Goal: Communication & Community: Answer question/provide support

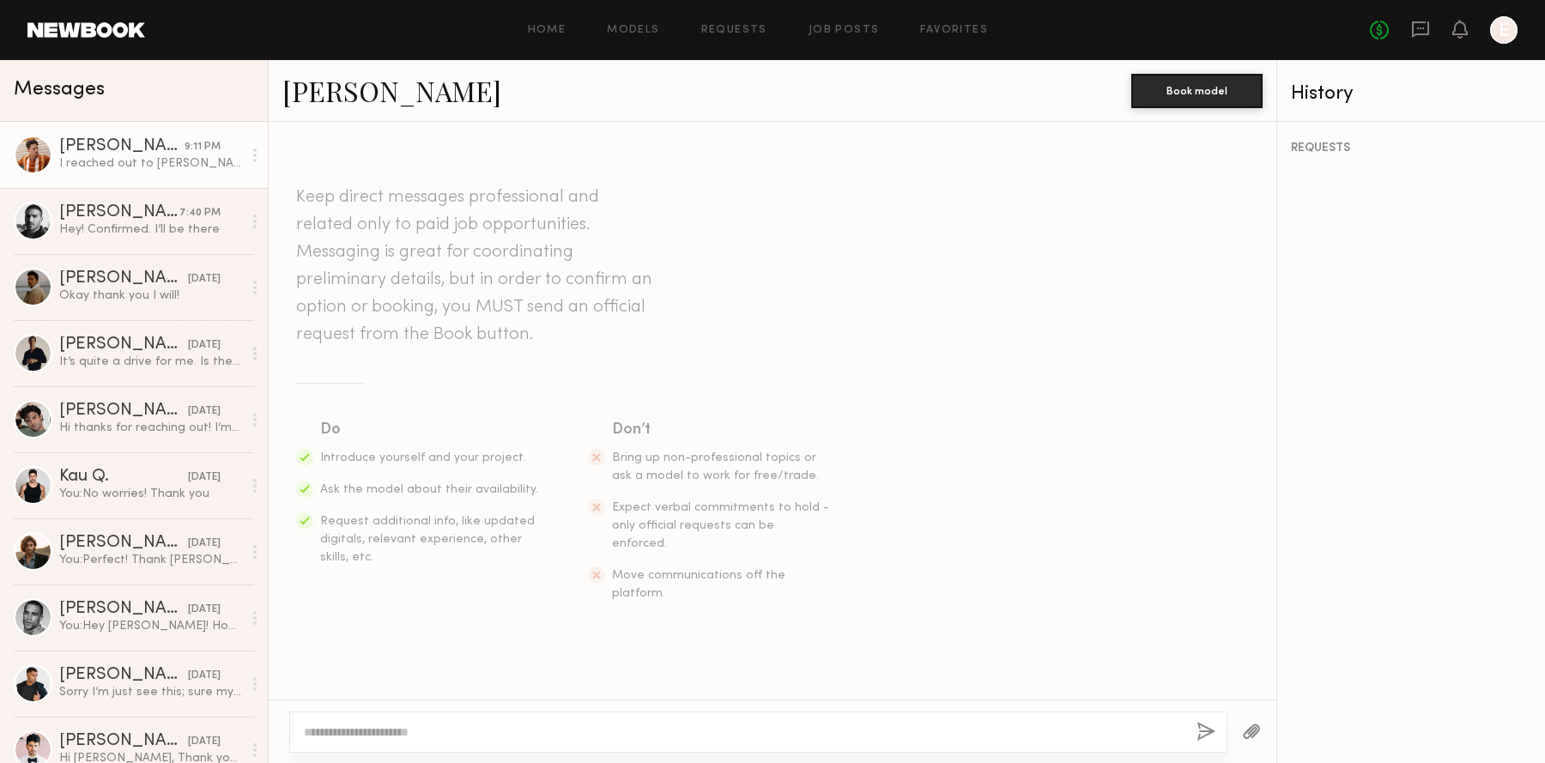
scroll to position [1592, 0]
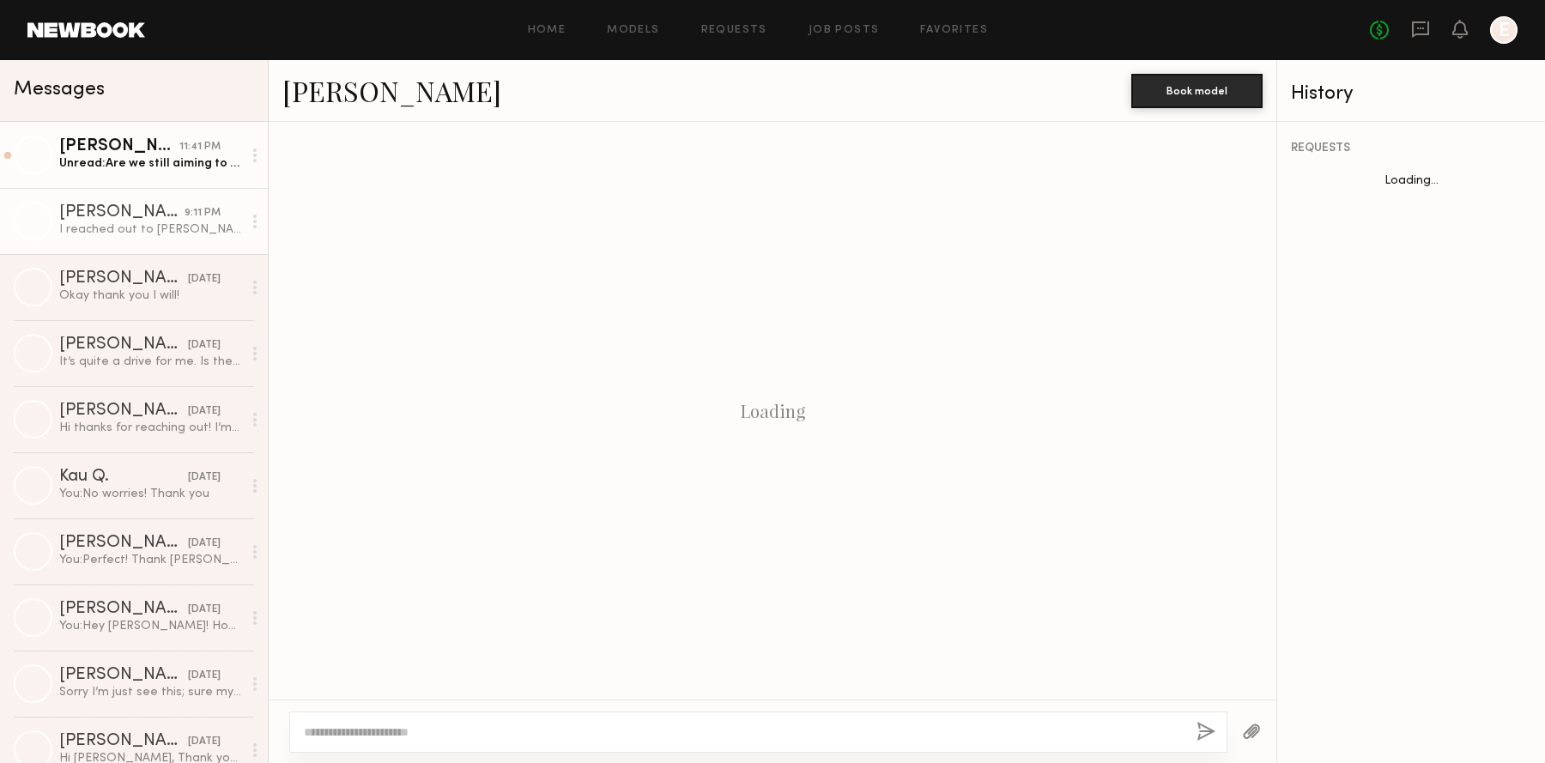
scroll to position [1592, 0]
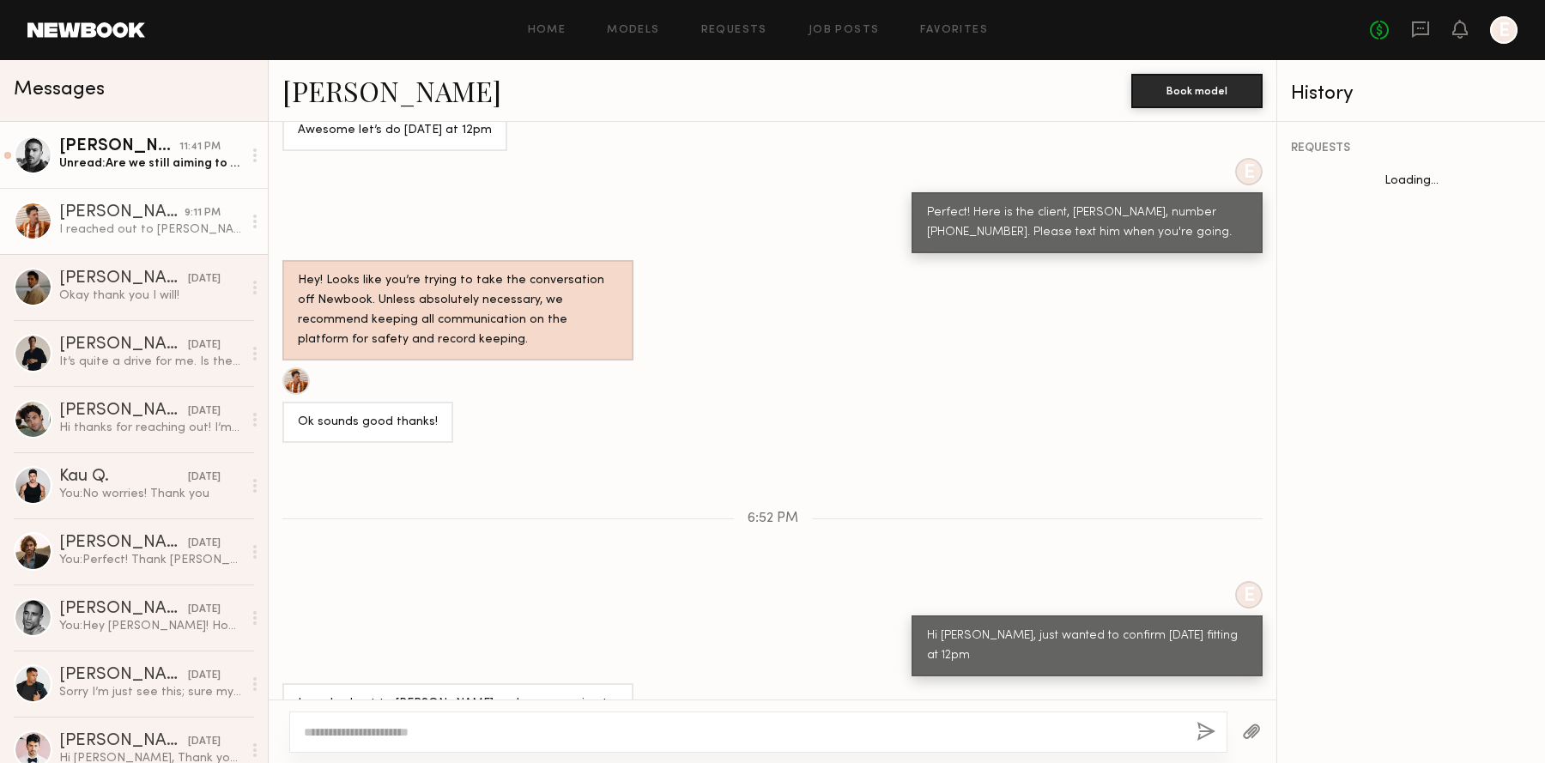
click at [148, 149] on div "[PERSON_NAME]" at bounding box center [119, 146] width 120 height 17
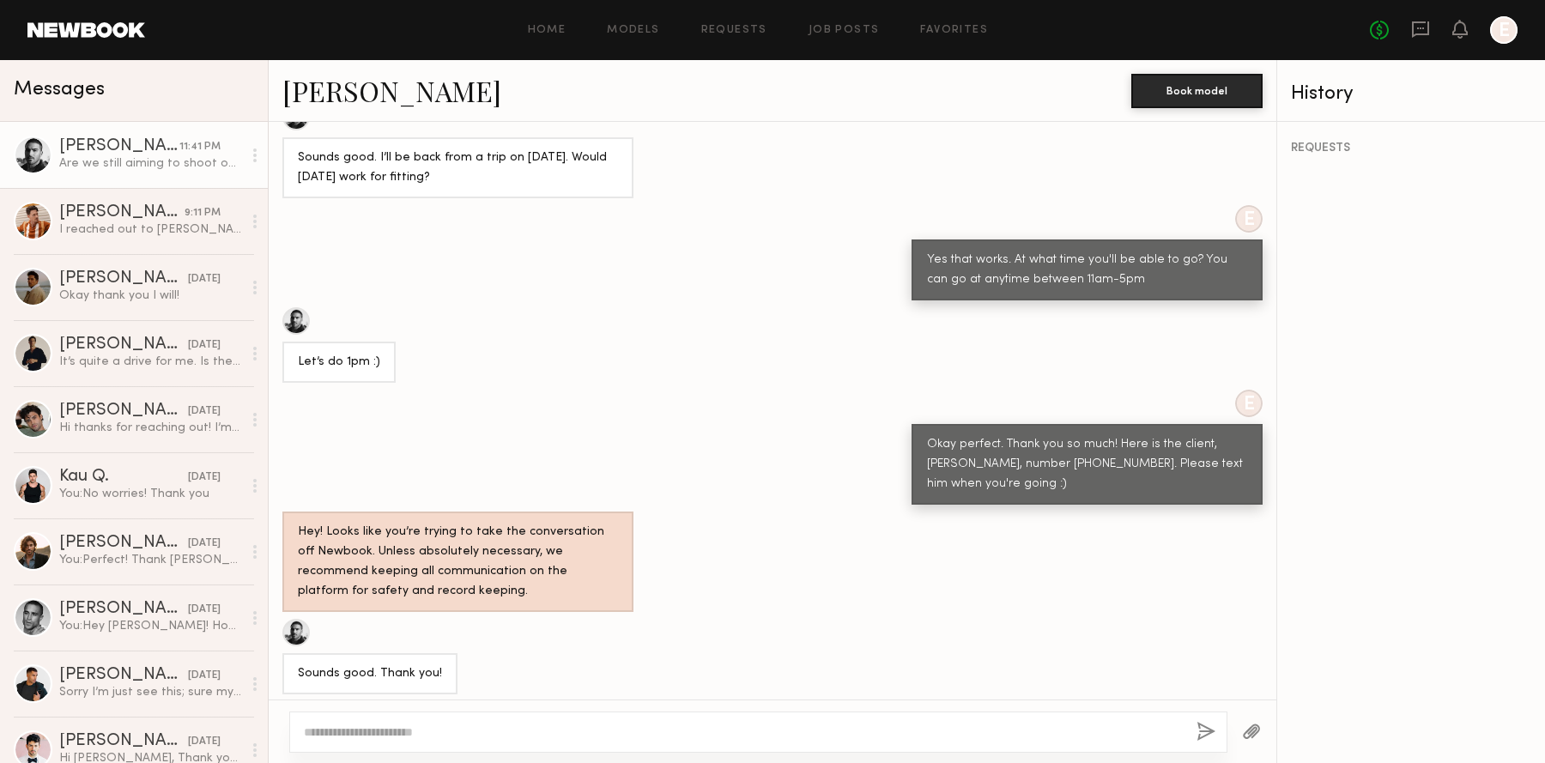
scroll to position [1132, 0]
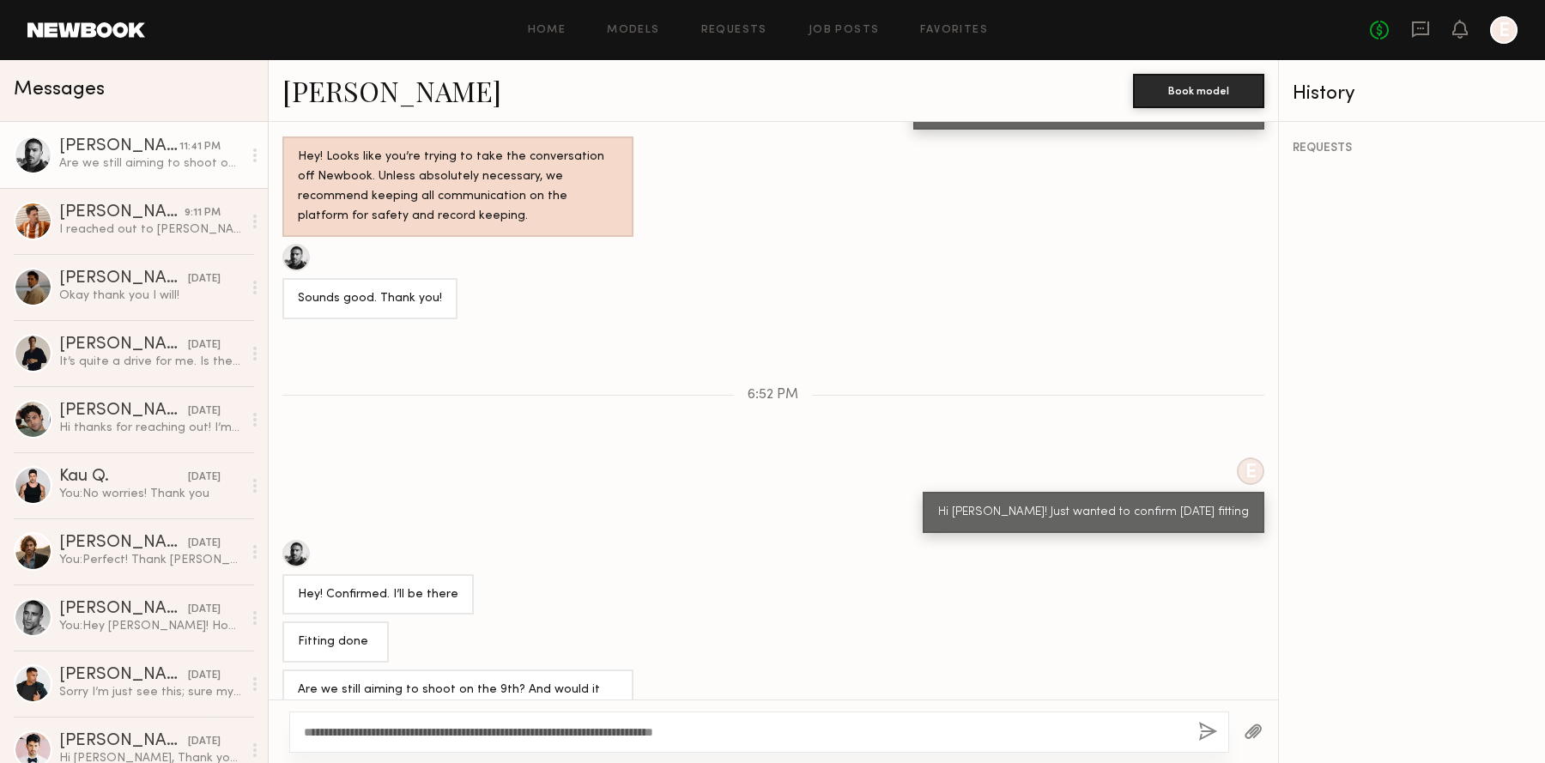
type textarea "**********"
click at [1211, 723] on button "button" at bounding box center [1207, 732] width 19 height 21
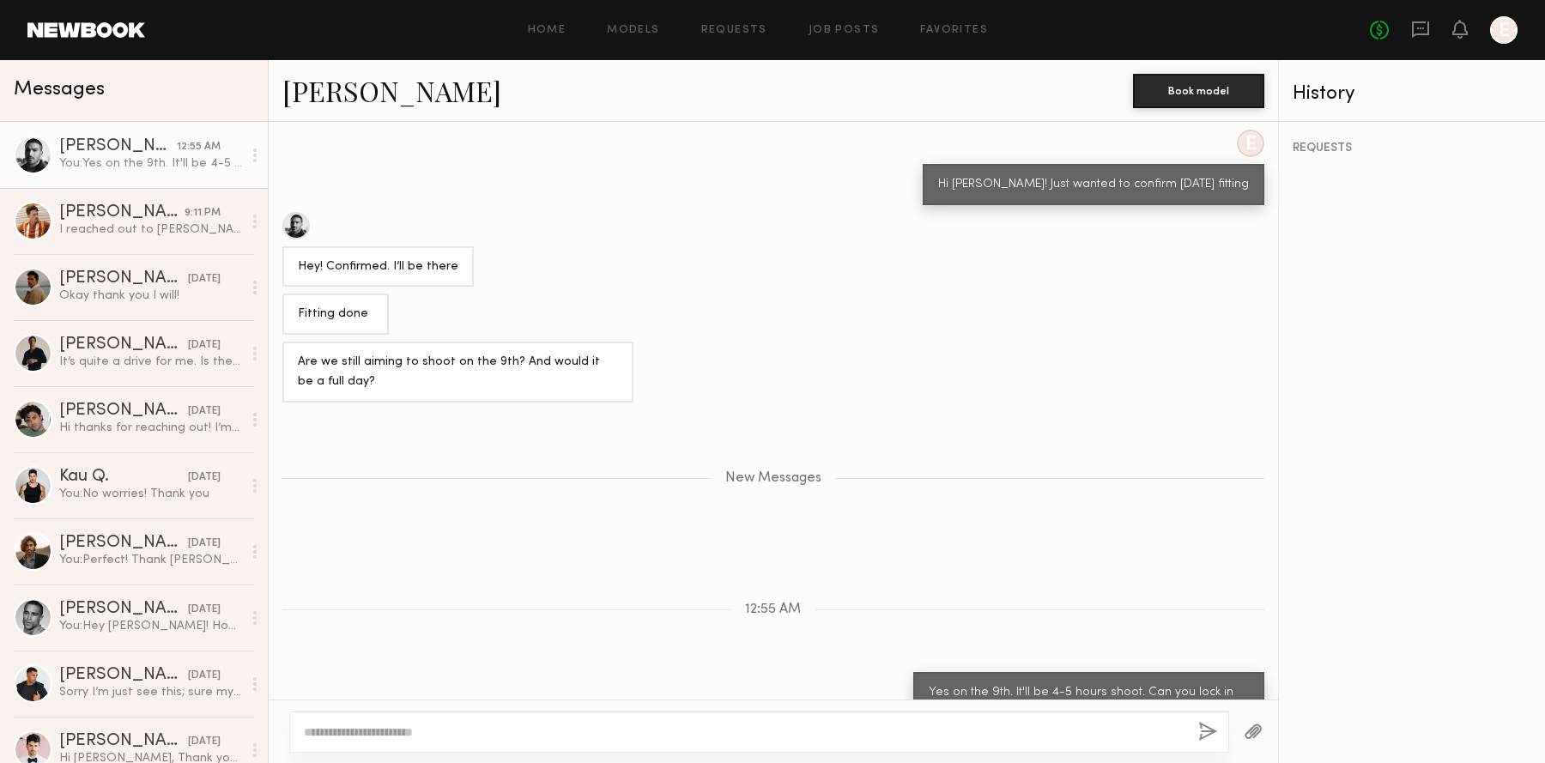
click at [1032, 725] on textarea at bounding box center [744, 732] width 881 height 17
type textarea "**********"
click at [1208, 725] on button "button" at bounding box center [1207, 732] width 19 height 21
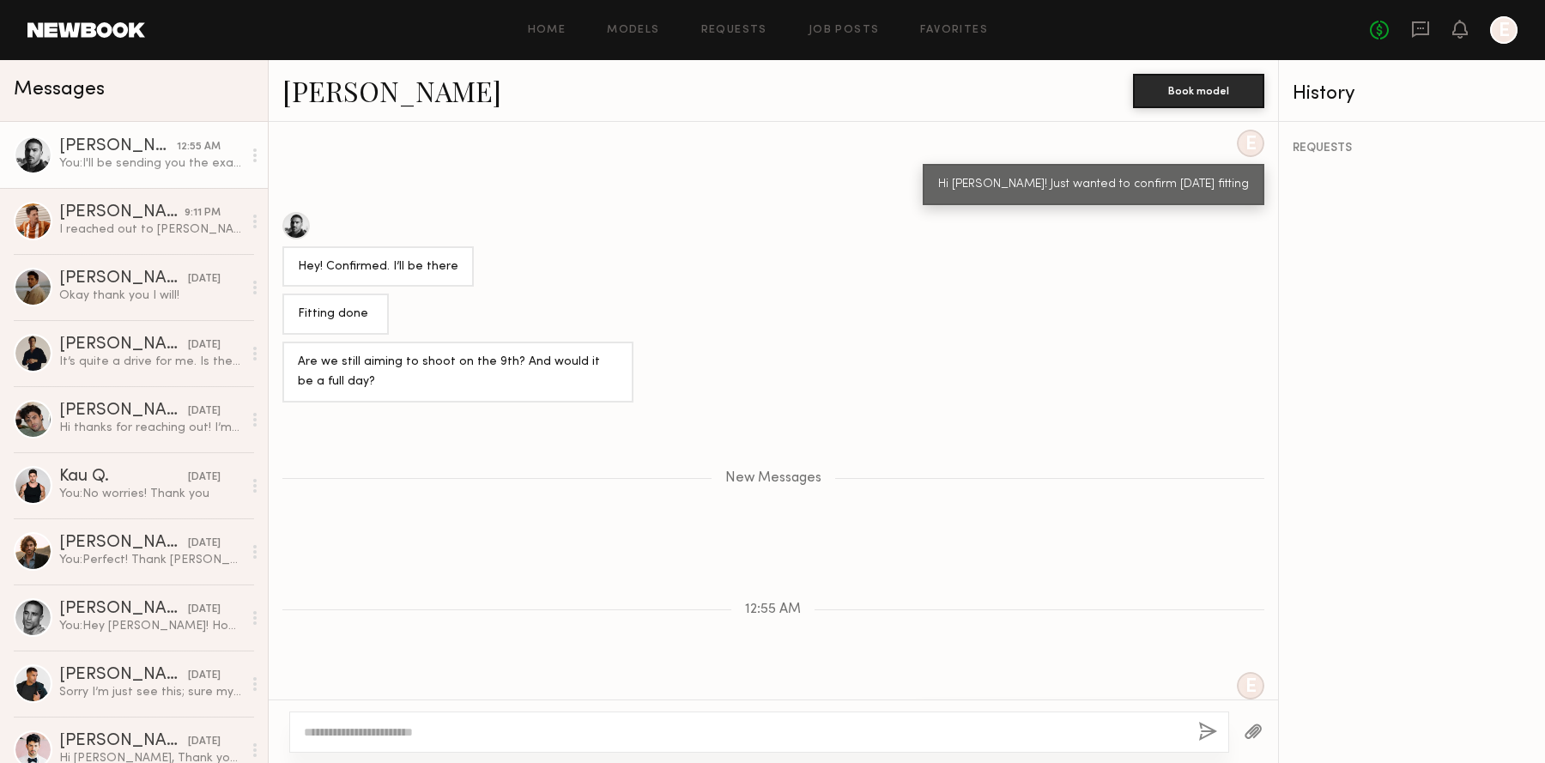
scroll to position [1542, 0]
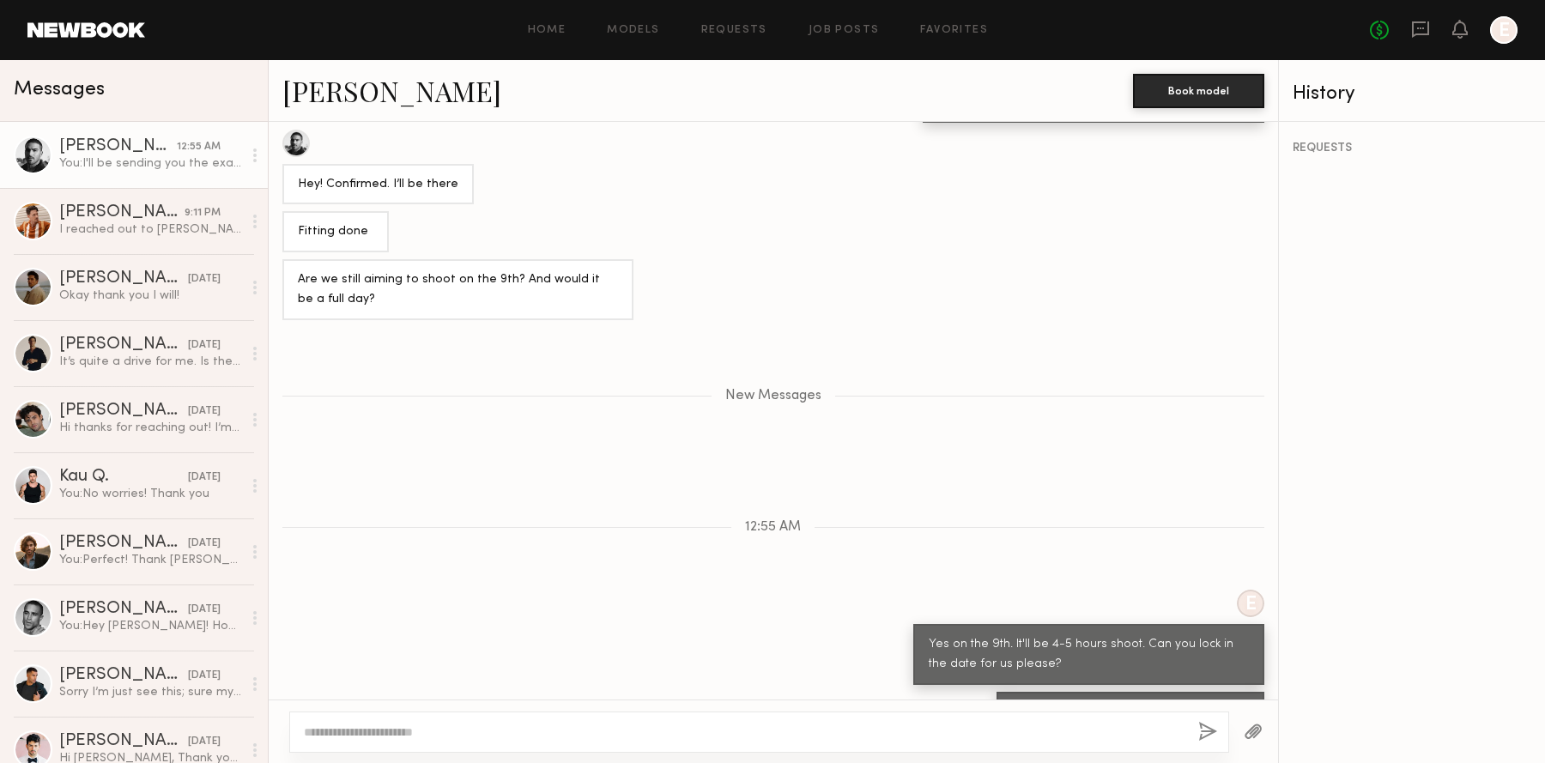
click at [1198, 722] on button "button" at bounding box center [1207, 732] width 19 height 21
click at [989, 719] on div at bounding box center [759, 732] width 940 height 41
click at [980, 733] on textarea at bounding box center [744, 732] width 881 height 17
type textarea "**********"
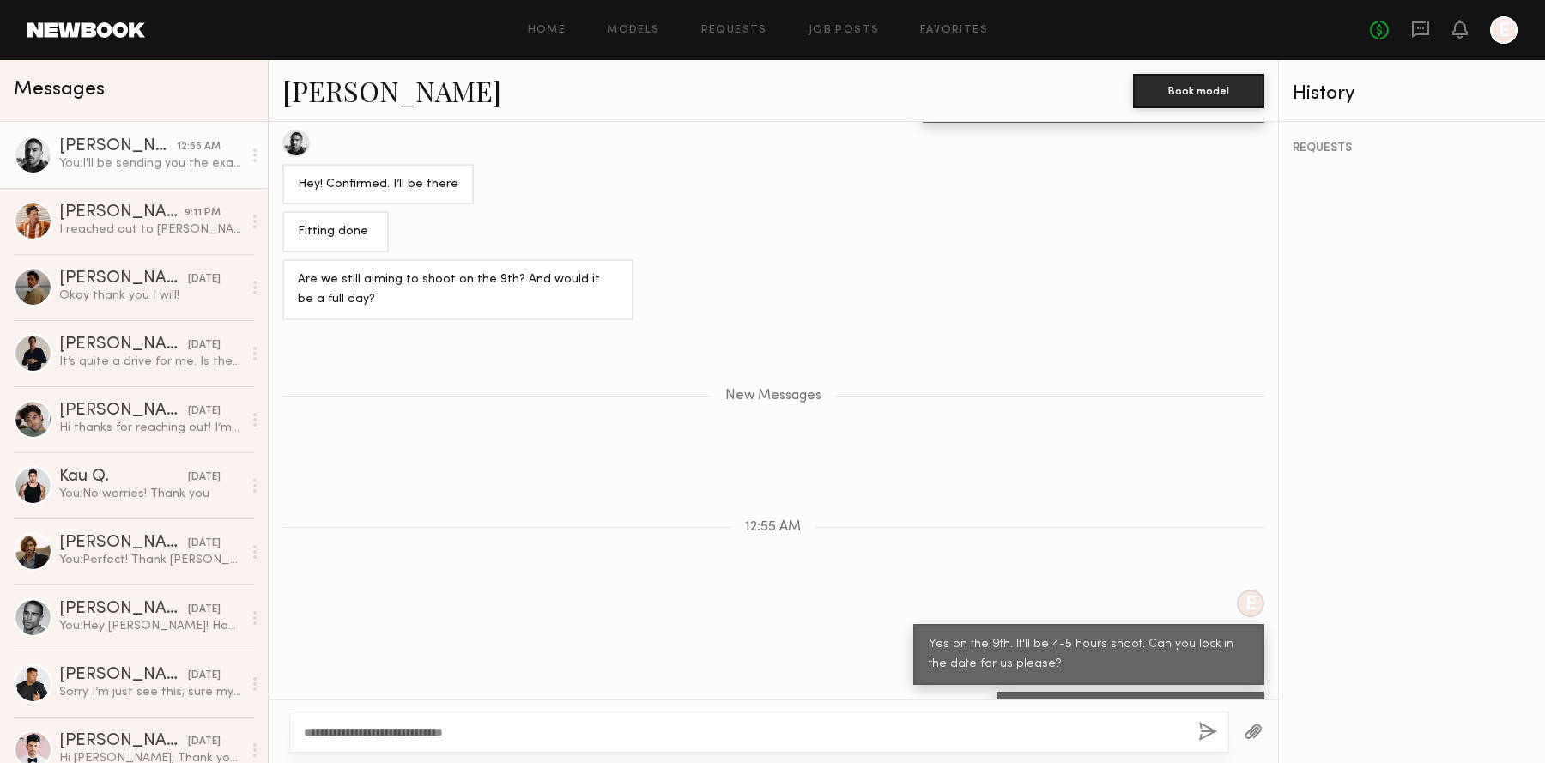
click at [1210, 725] on button "button" at bounding box center [1207, 732] width 19 height 21
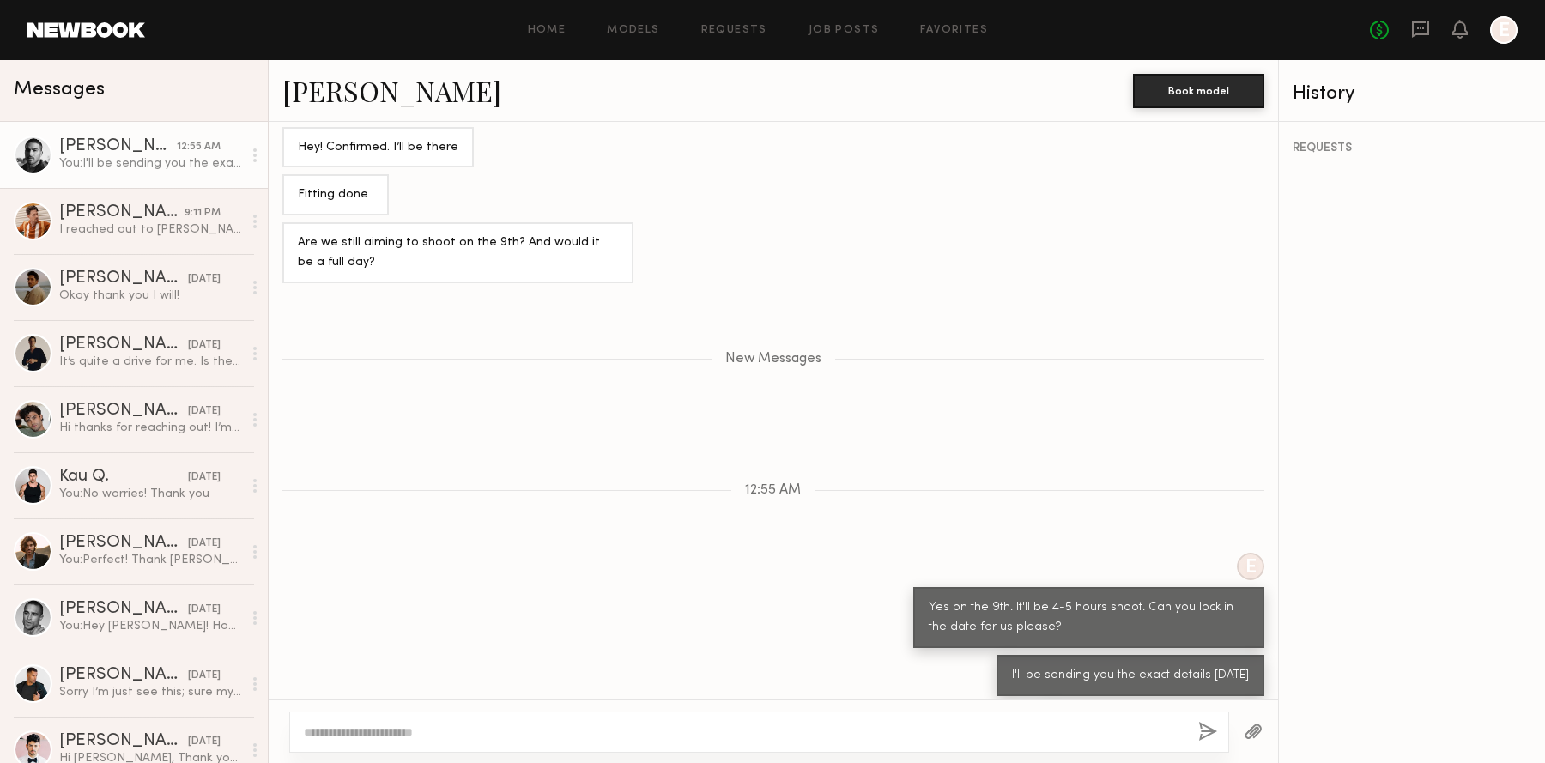
scroll to position [1589, 0]
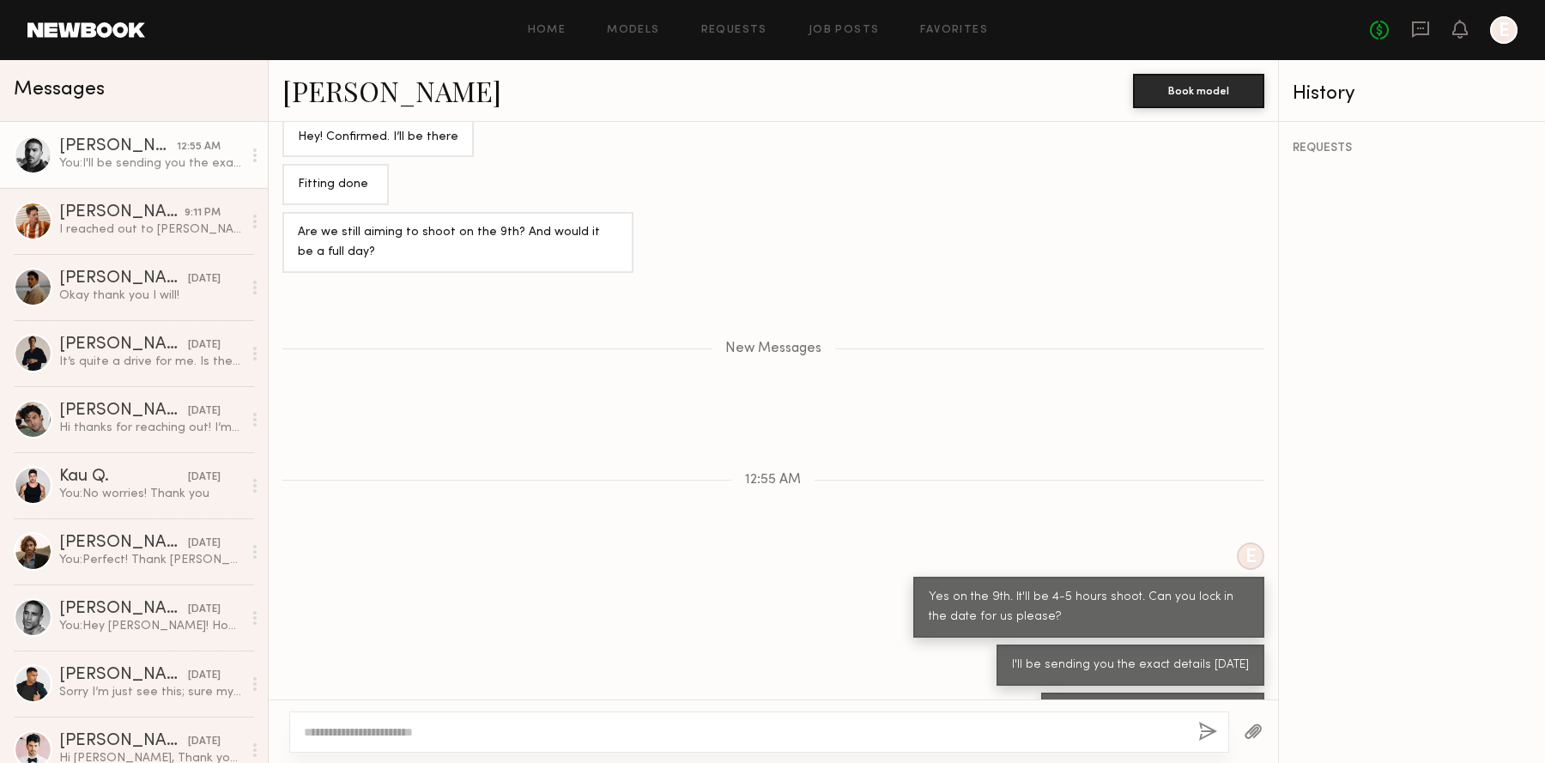
click at [355, 94] on link "[PERSON_NAME]" at bounding box center [391, 90] width 219 height 37
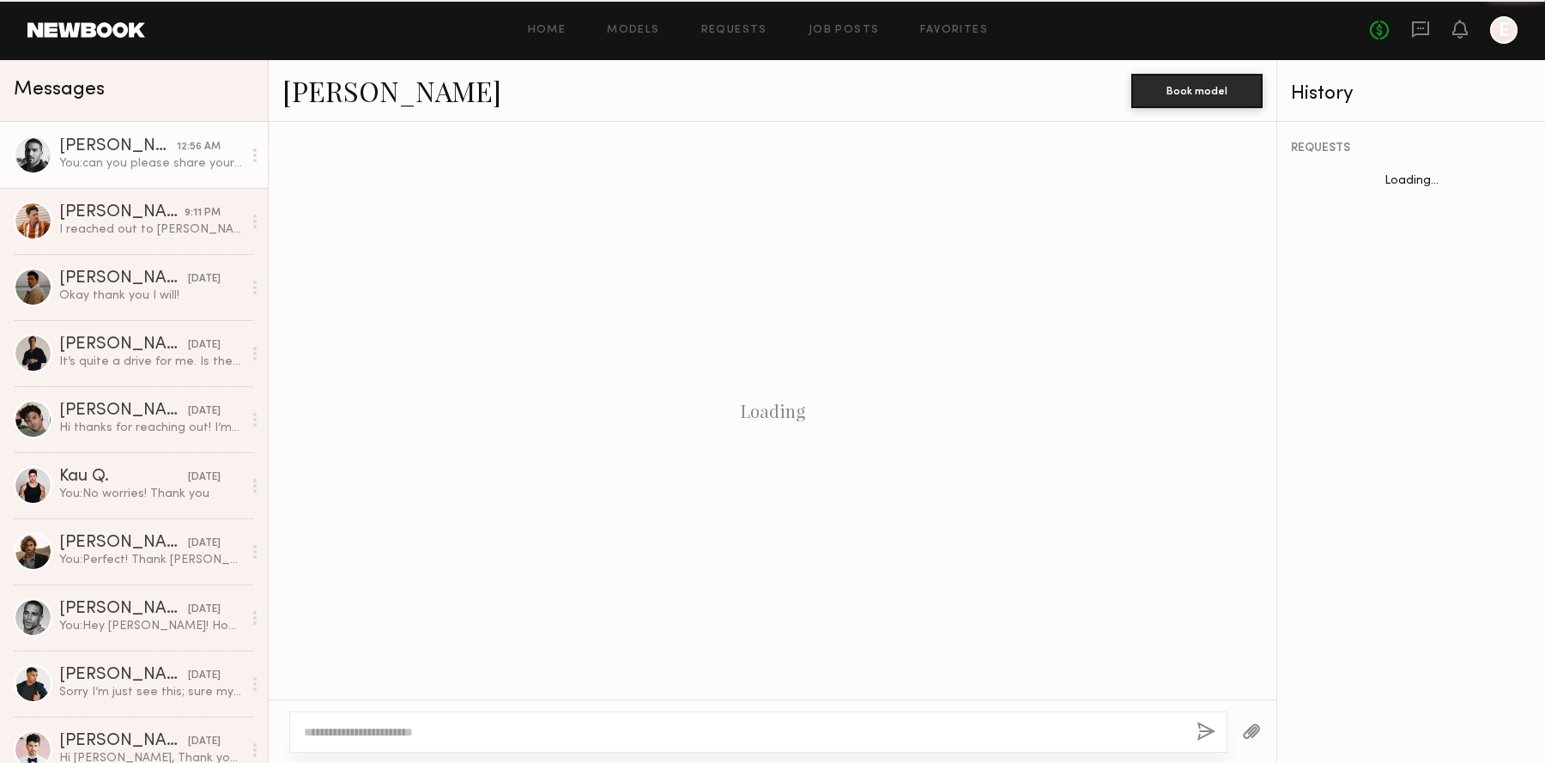
scroll to position [696, 0]
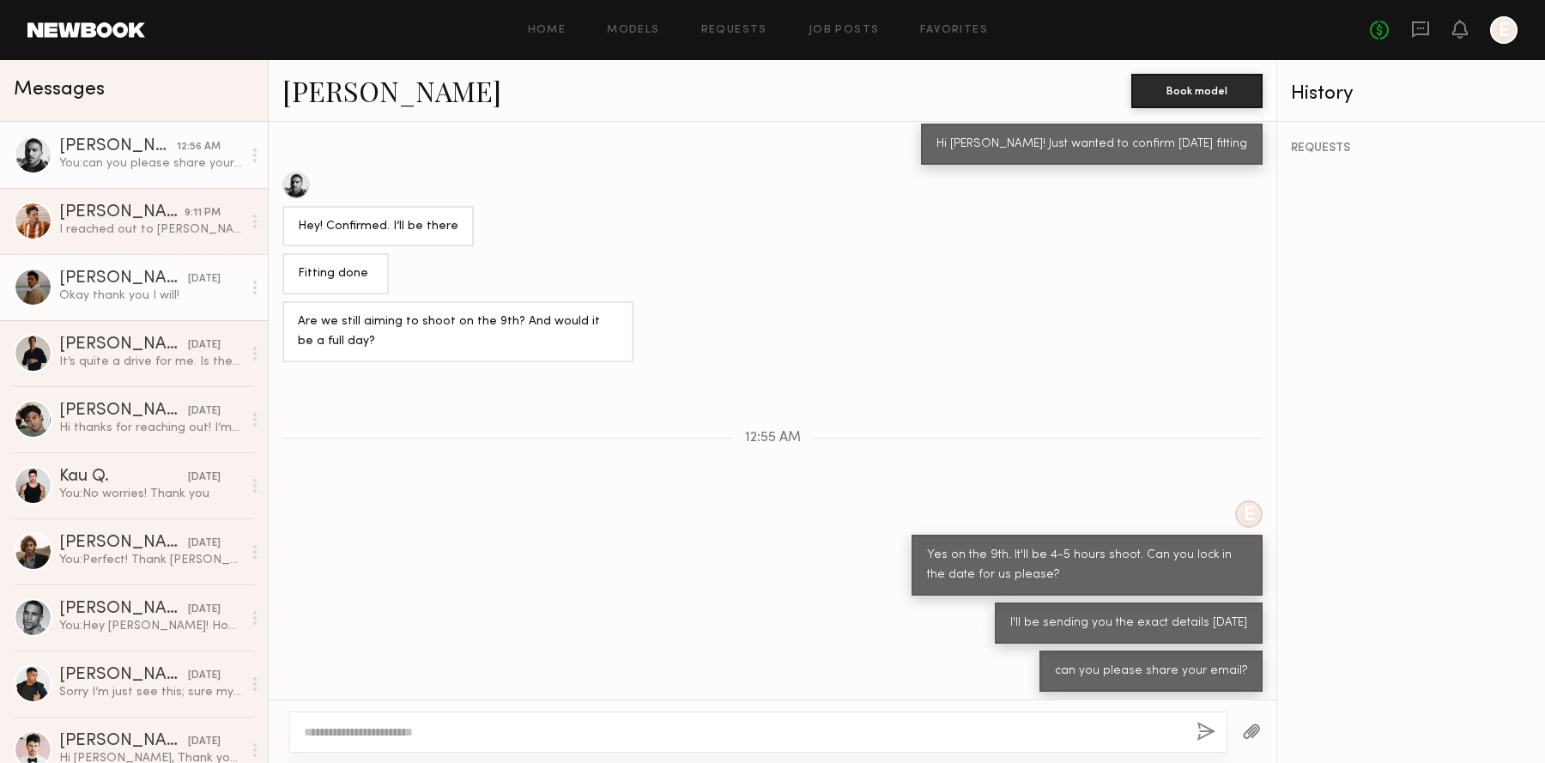
click at [187, 230] on div "I reached out to [PERSON_NAME] and we are going to meet [DATE] same time. Thank…" at bounding box center [150, 229] width 183 height 16
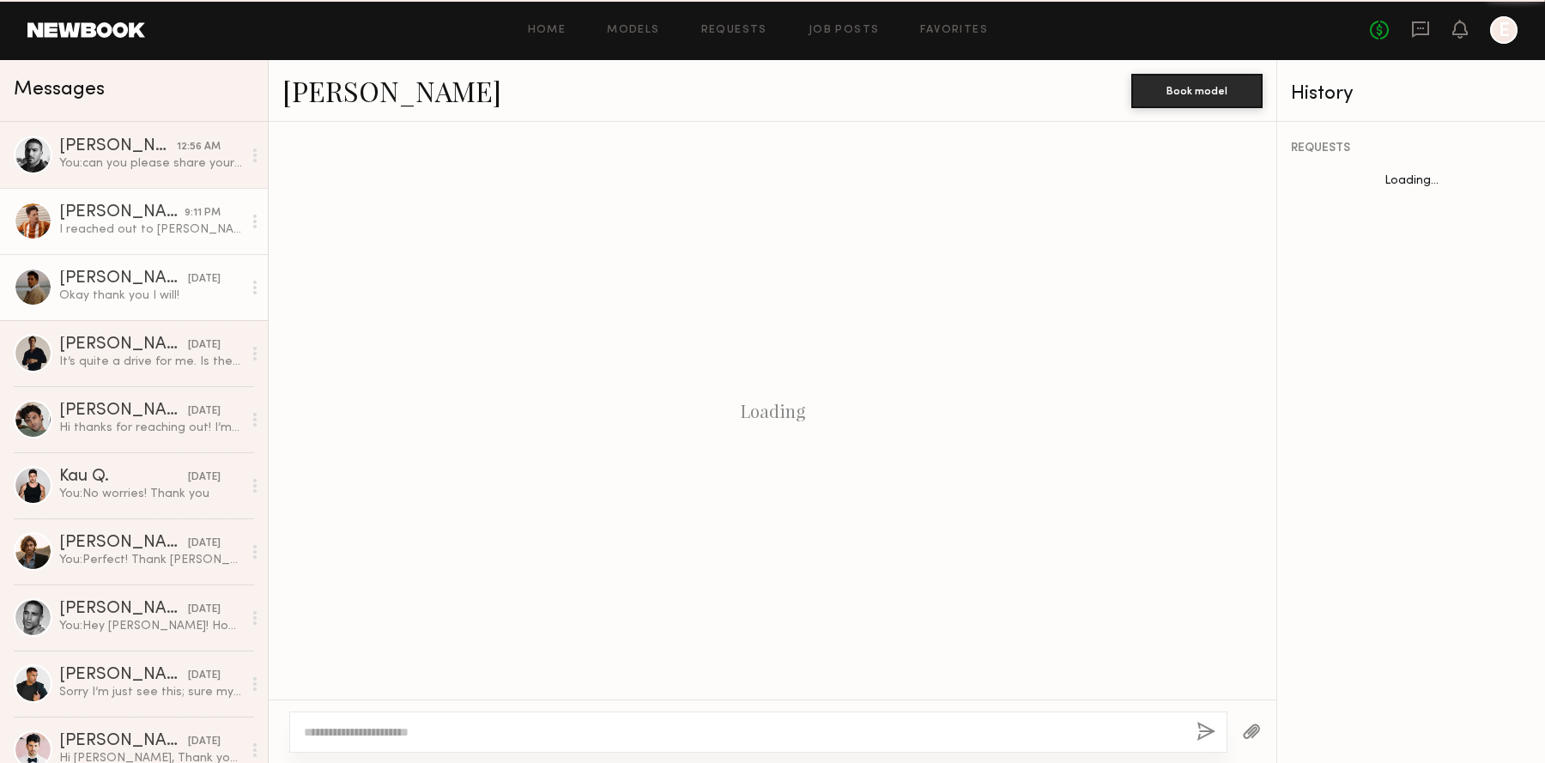
scroll to position [1592, 0]
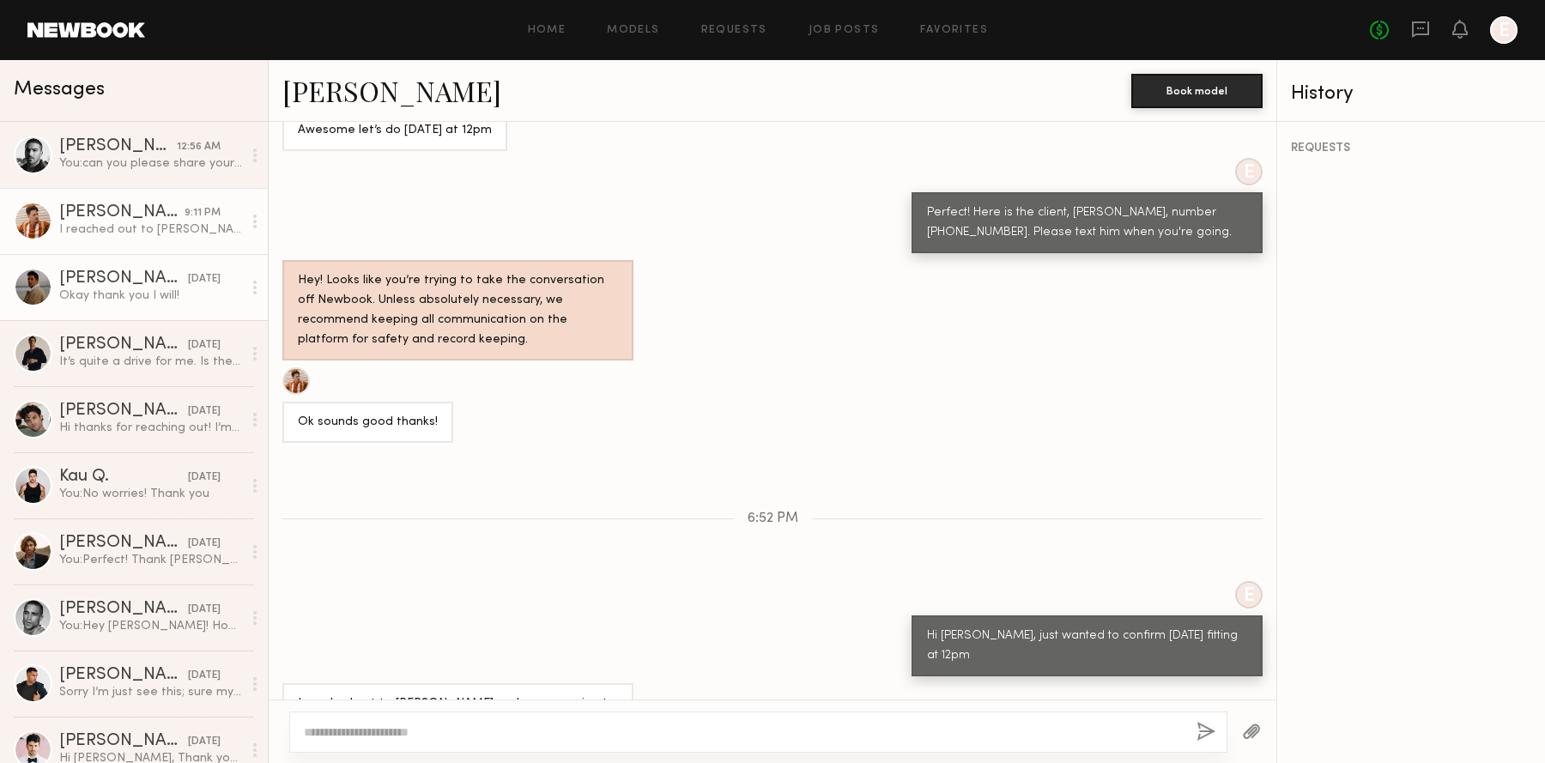
click at [188, 300] on div "Okay thank you I will!" at bounding box center [150, 296] width 183 height 16
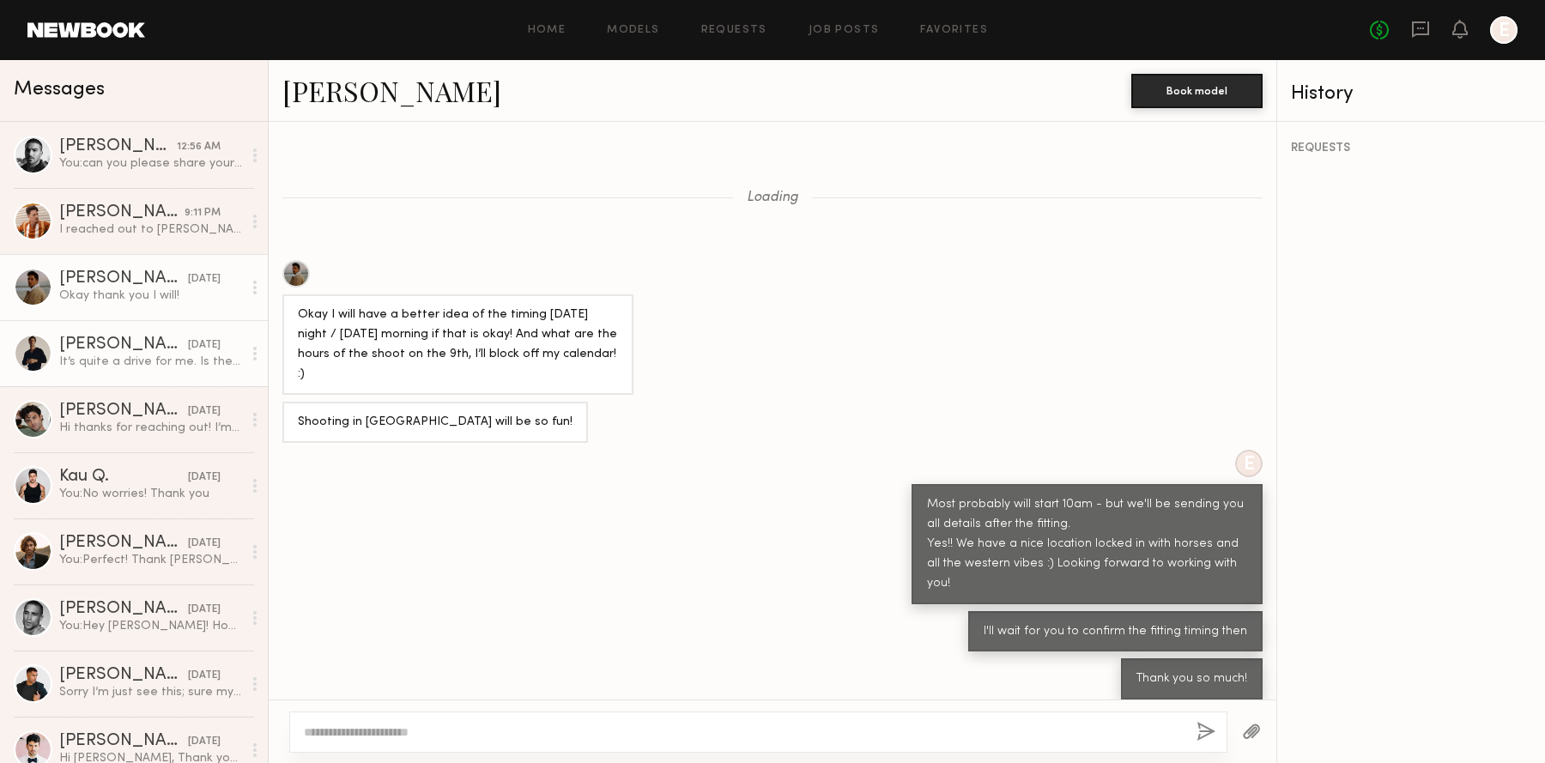
scroll to position [555, 0]
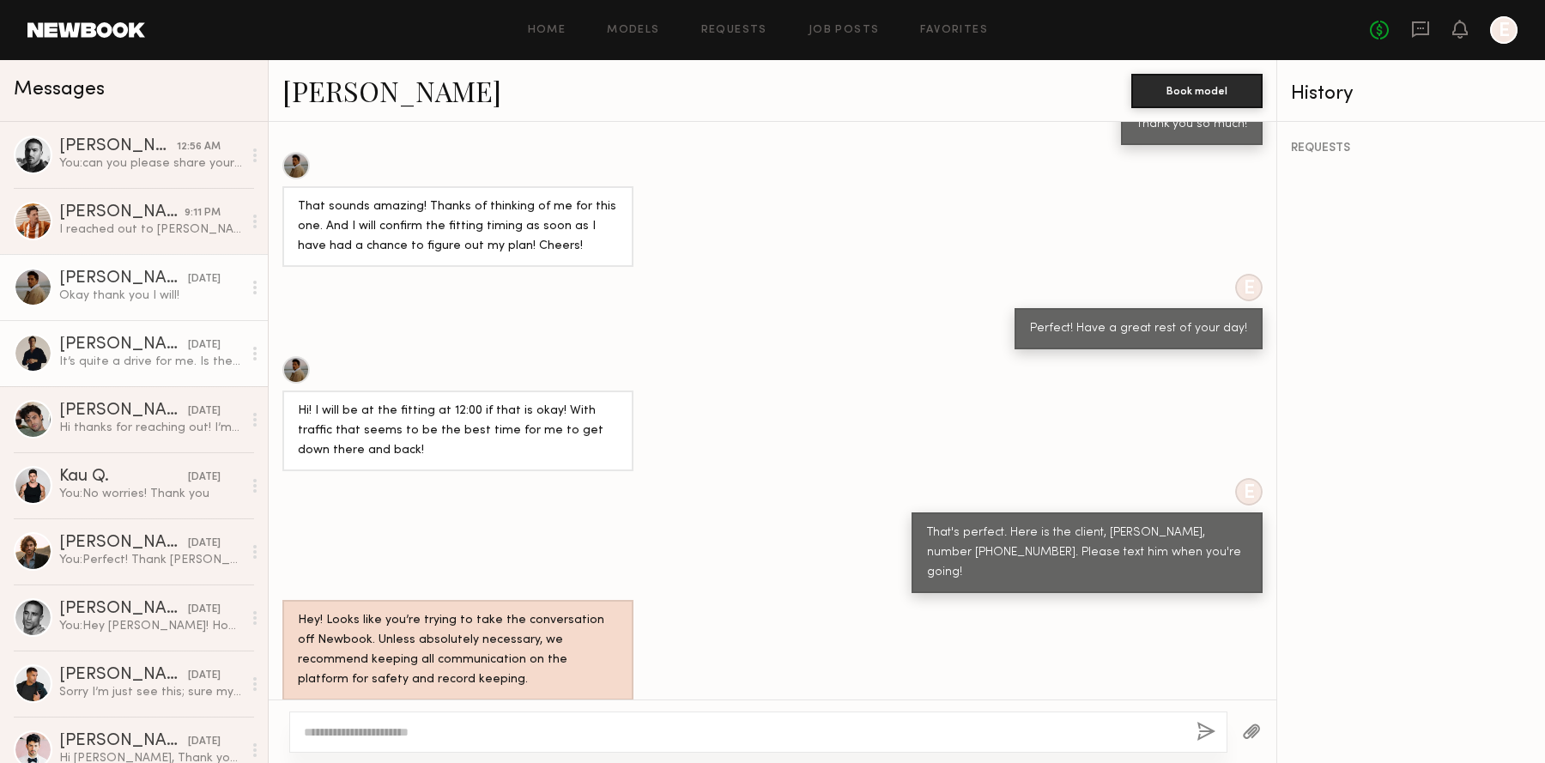
click at [188, 359] on div "It’s quite a drive for me. Is there any chance we can do a virtual meeting or a…" at bounding box center [150, 362] width 183 height 16
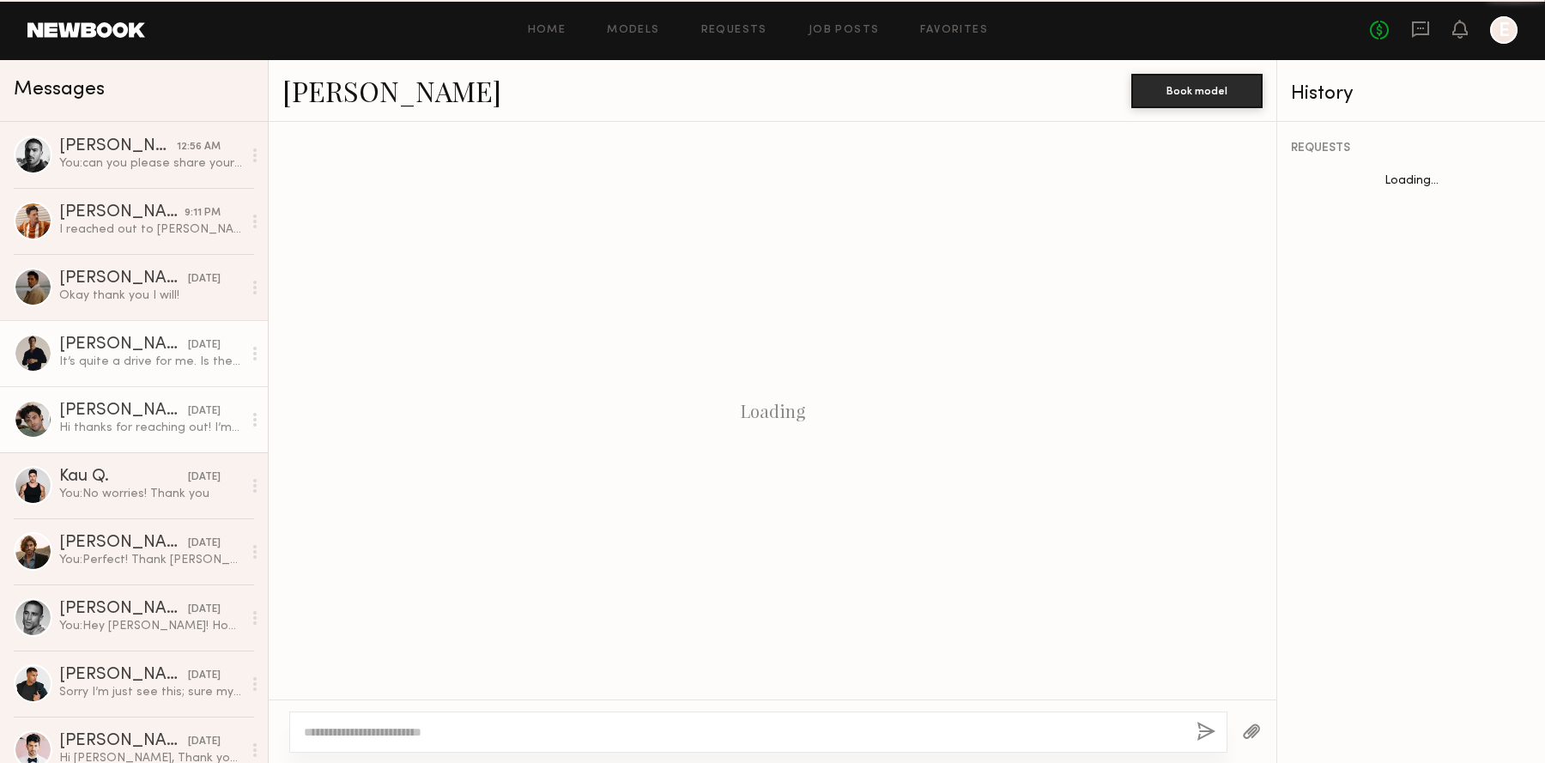
scroll to position [1091, 0]
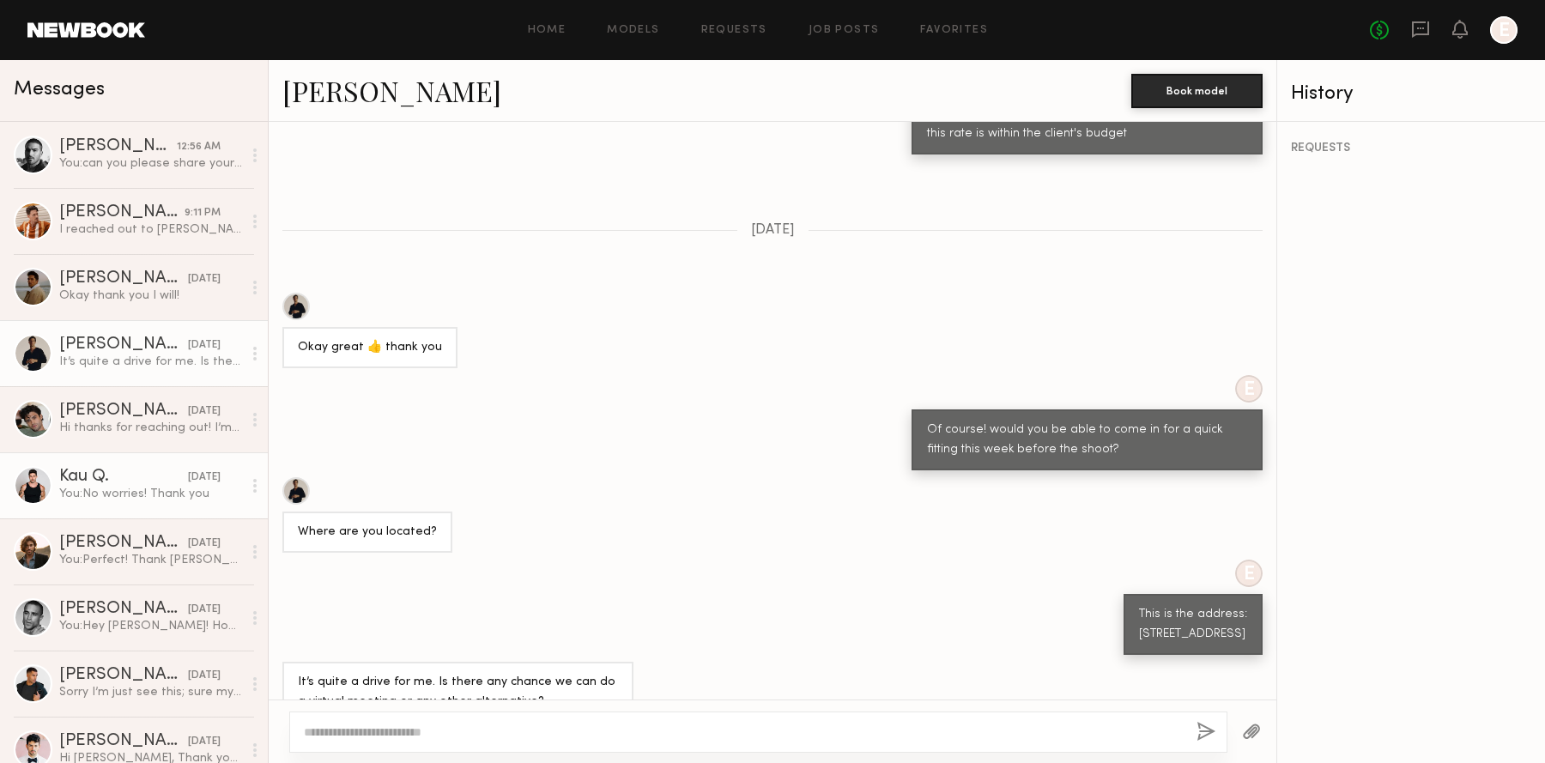
click at [198, 456] on link "Kau Q. [DATE] You: No worries! Thank you" at bounding box center [134, 485] width 268 height 66
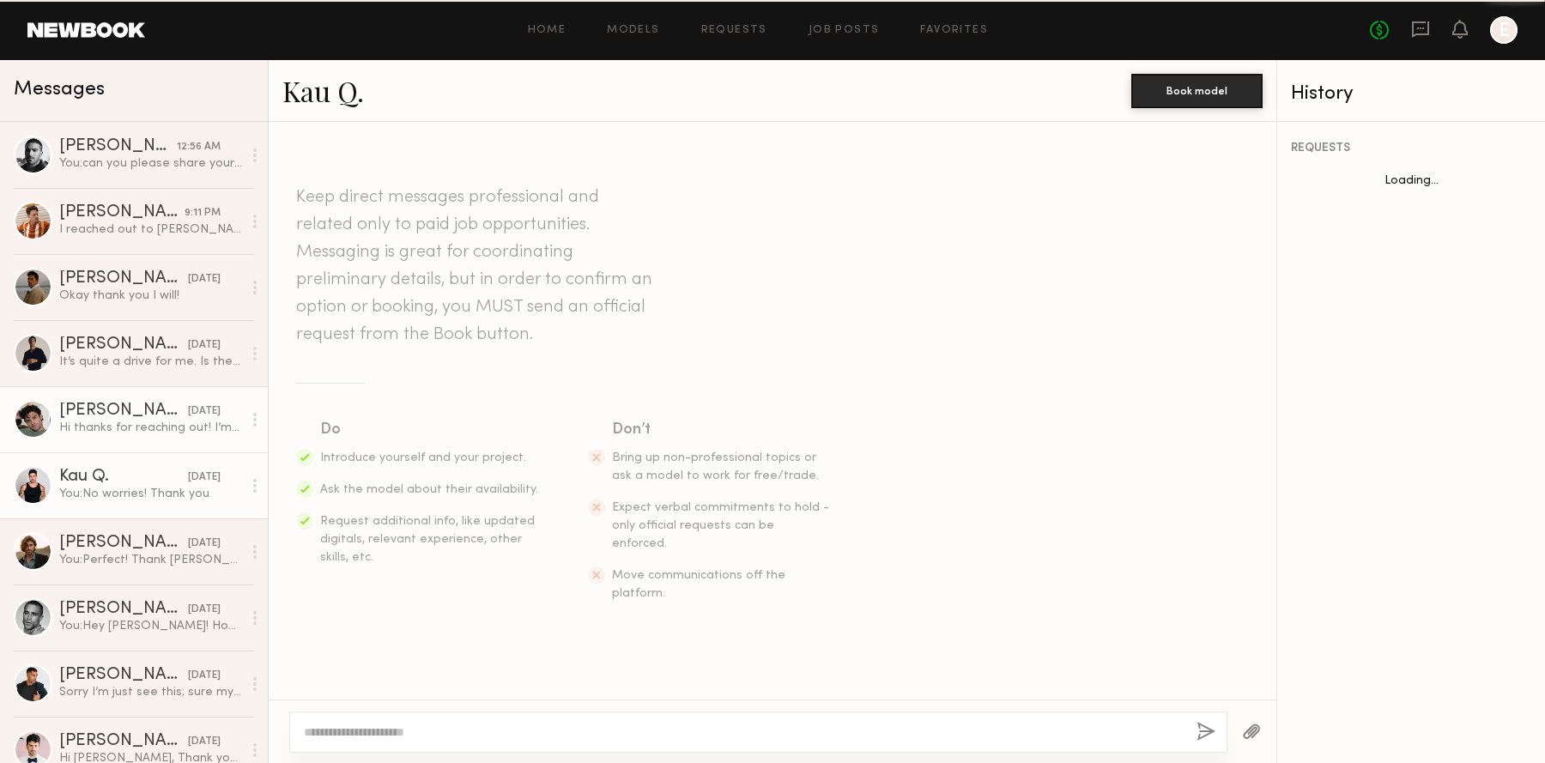
scroll to position [1071, 0]
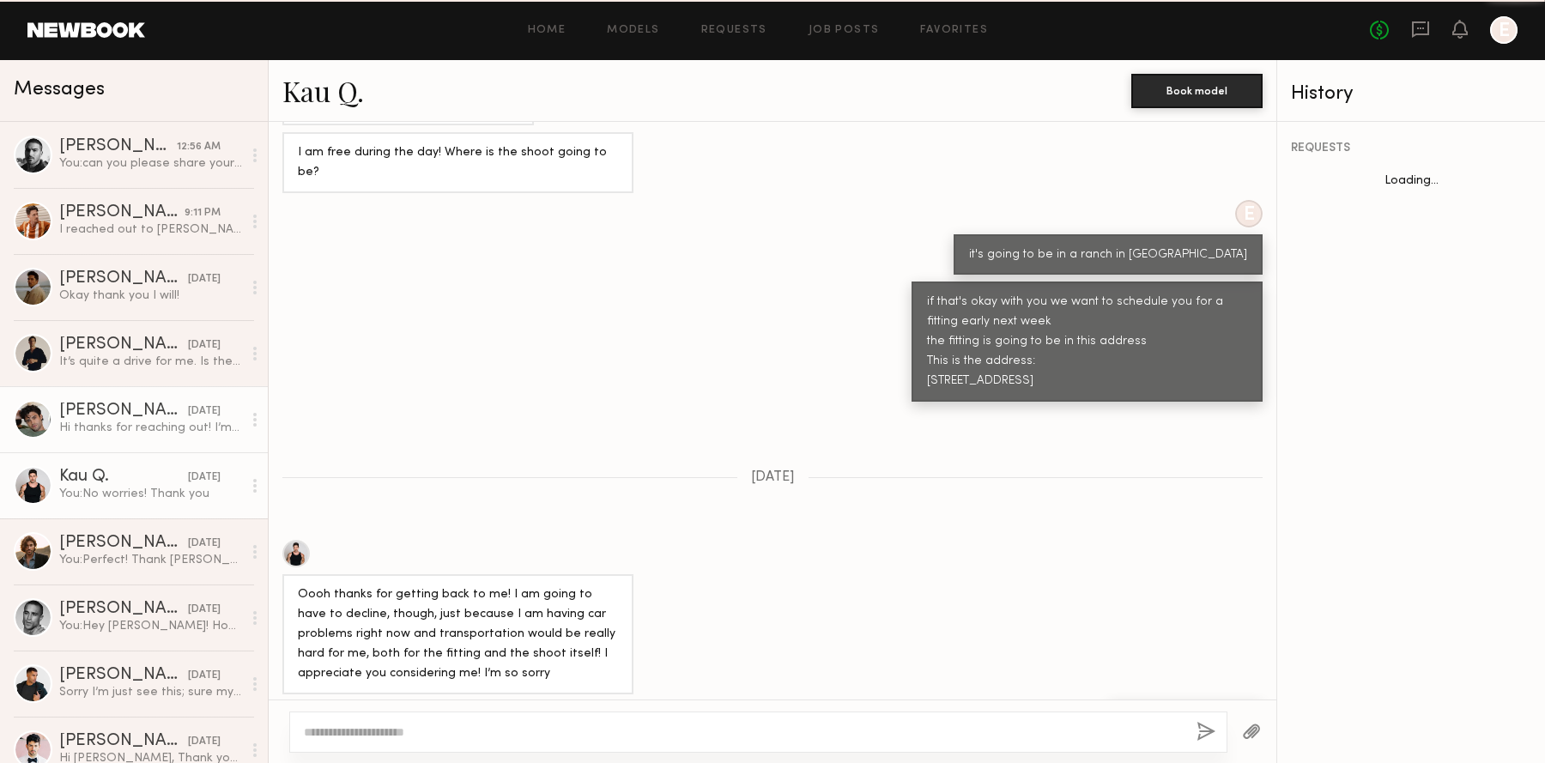
click at [188, 403] on div "[DATE]" at bounding box center [204, 411] width 33 height 16
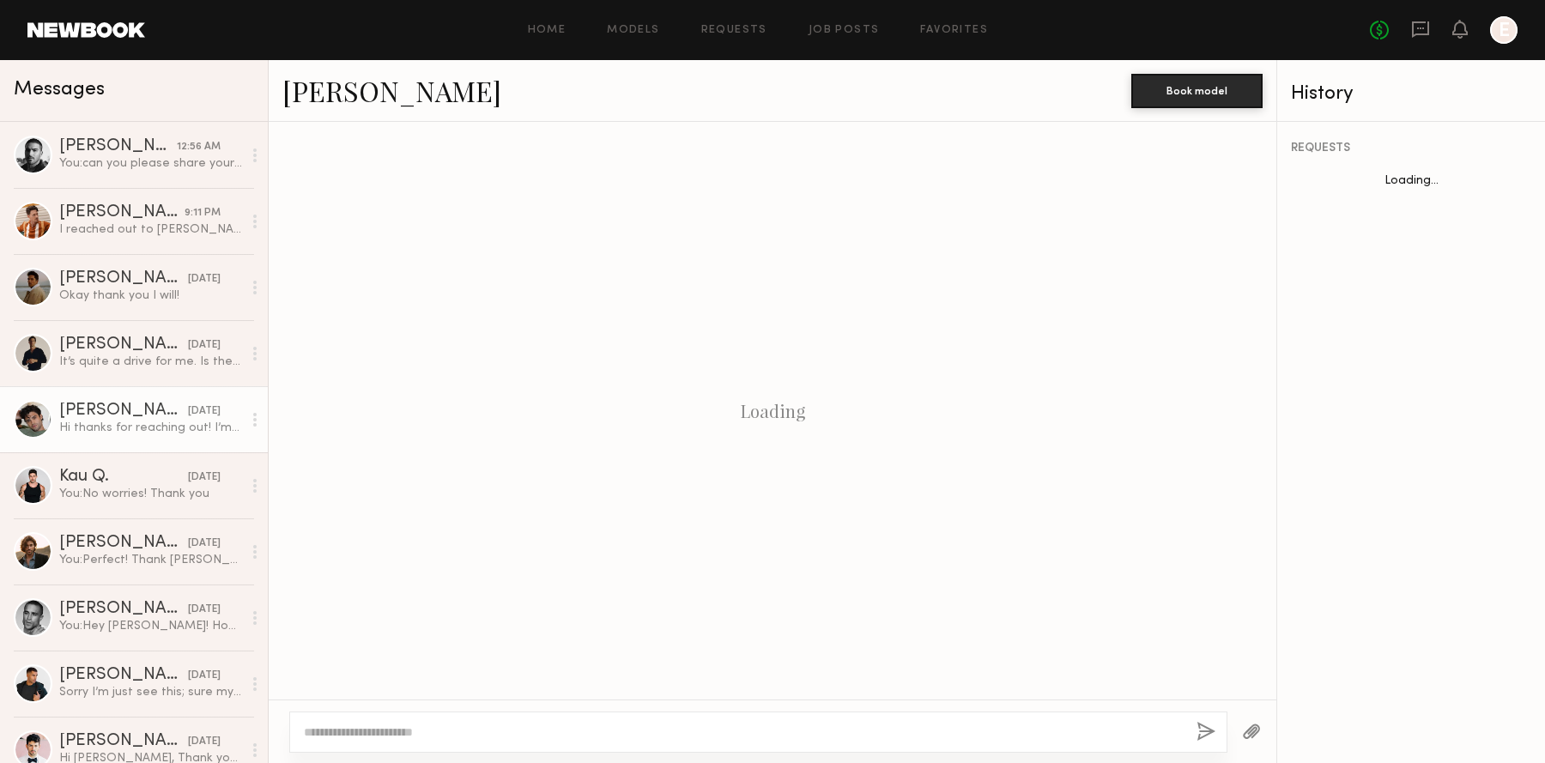
scroll to position [520, 0]
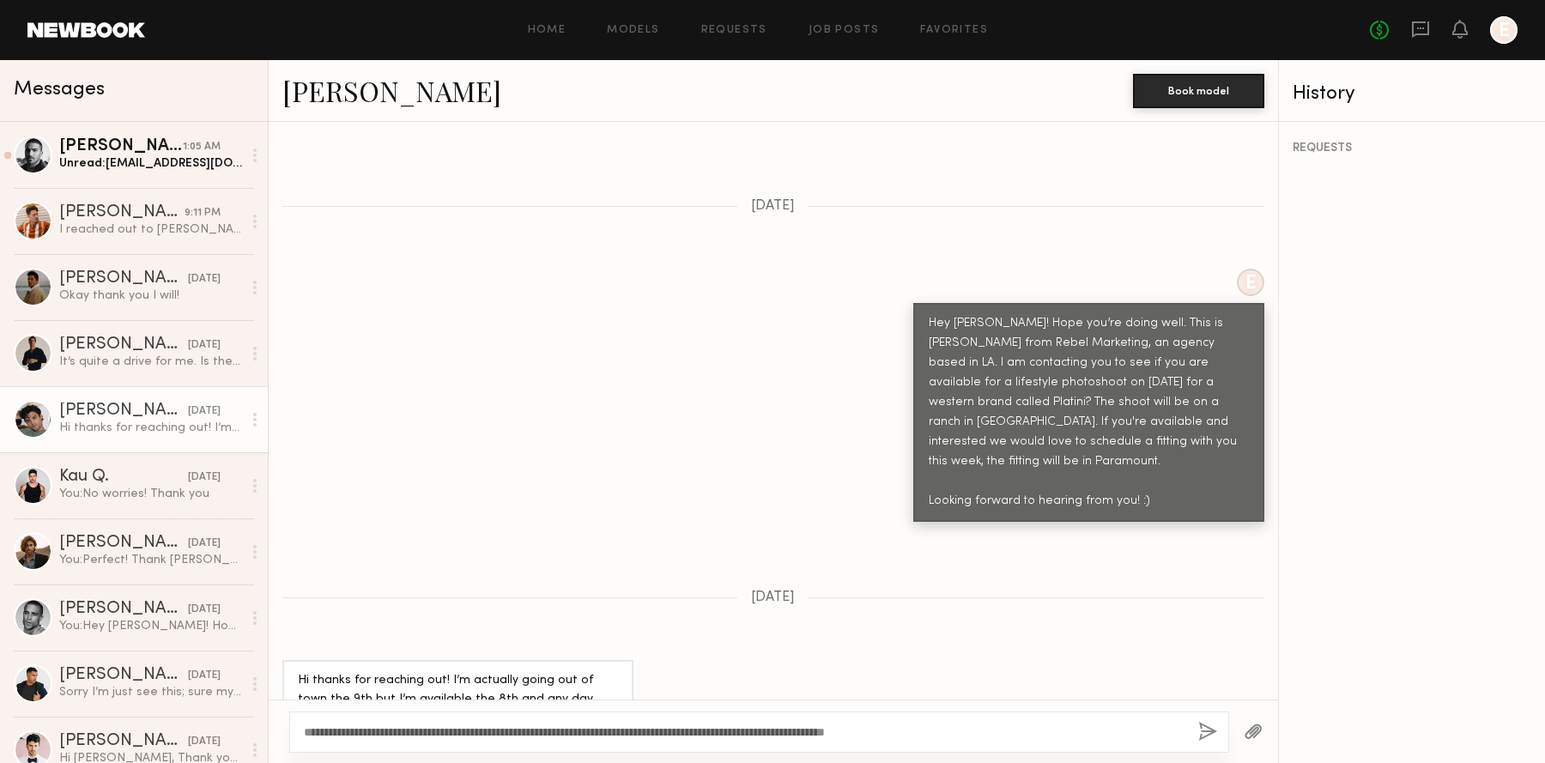
type textarea "**********"
click at [1207, 725] on button "button" at bounding box center [1207, 732] width 19 height 21
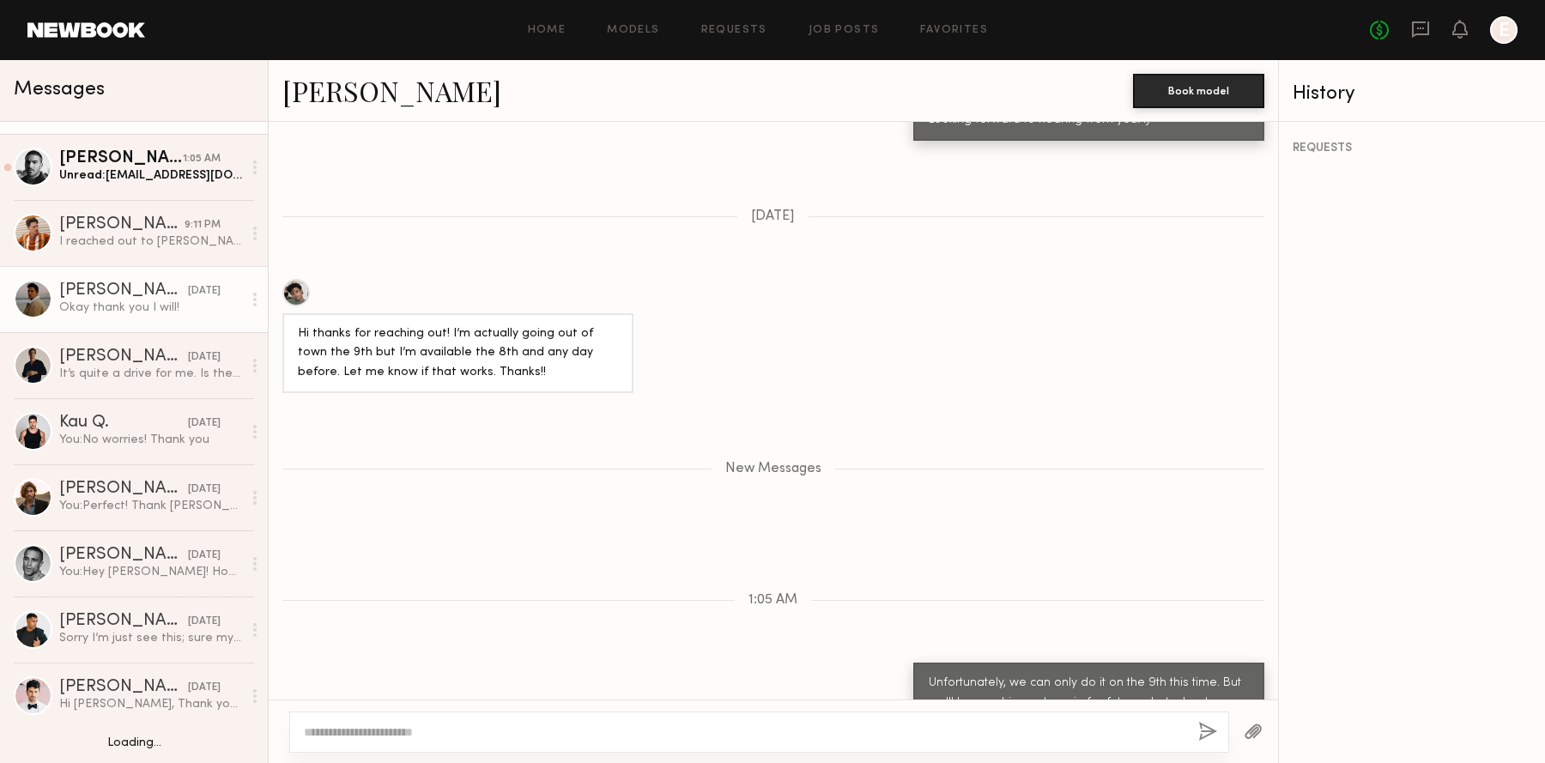
scroll to position [58, 0]
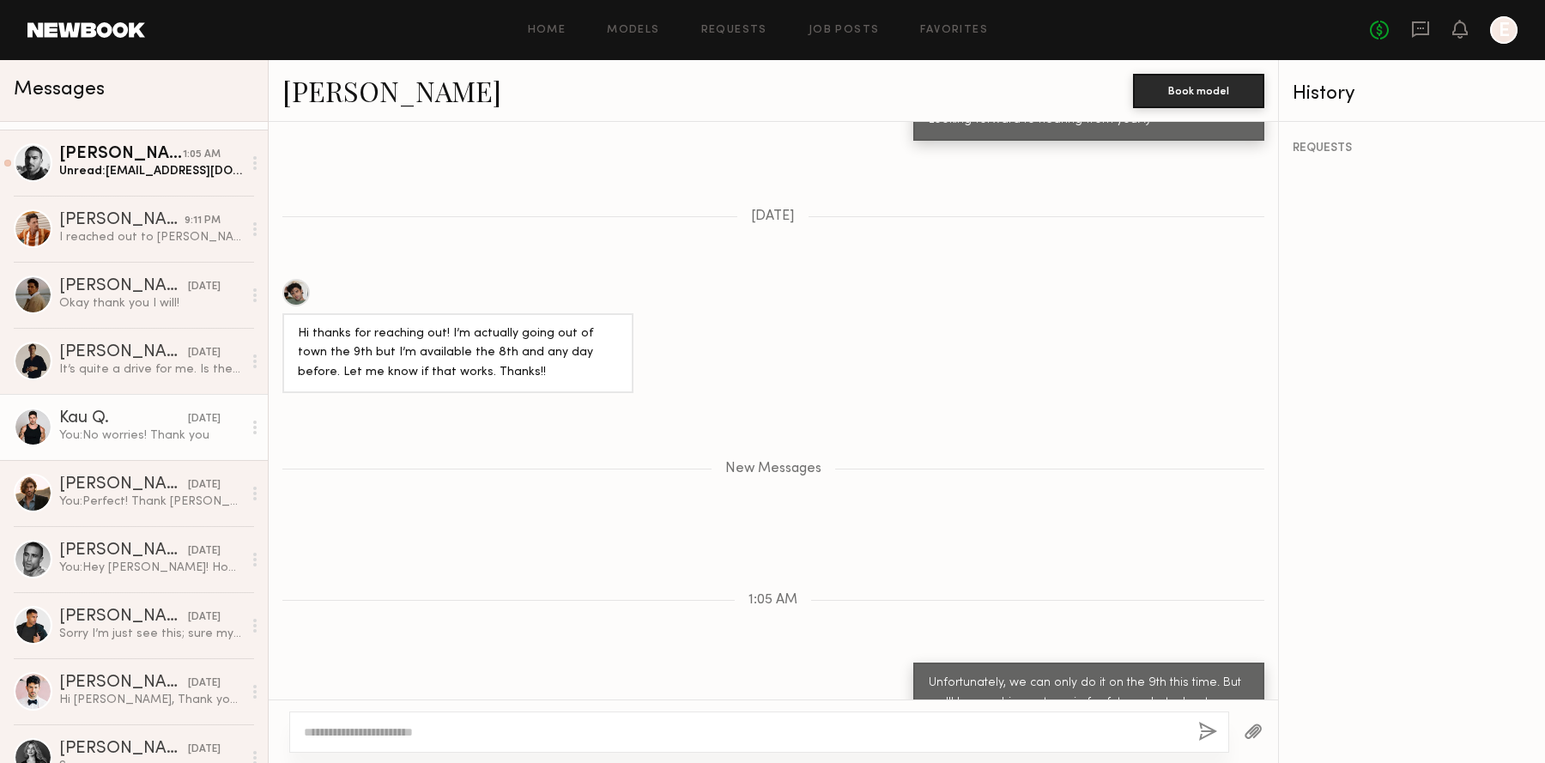
click at [148, 410] on div "Kau Q." at bounding box center [123, 418] width 129 height 17
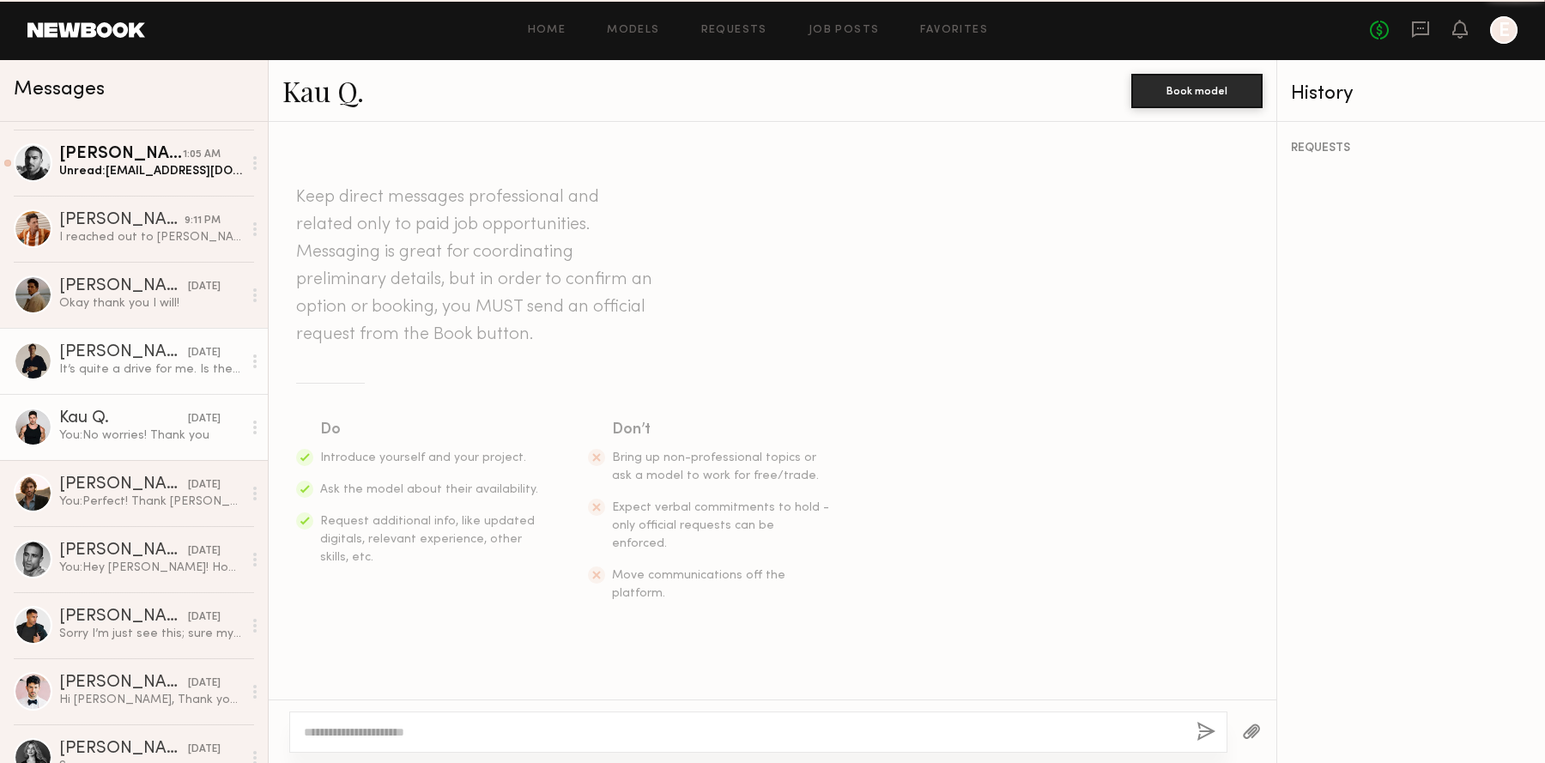
scroll to position [1071, 0]
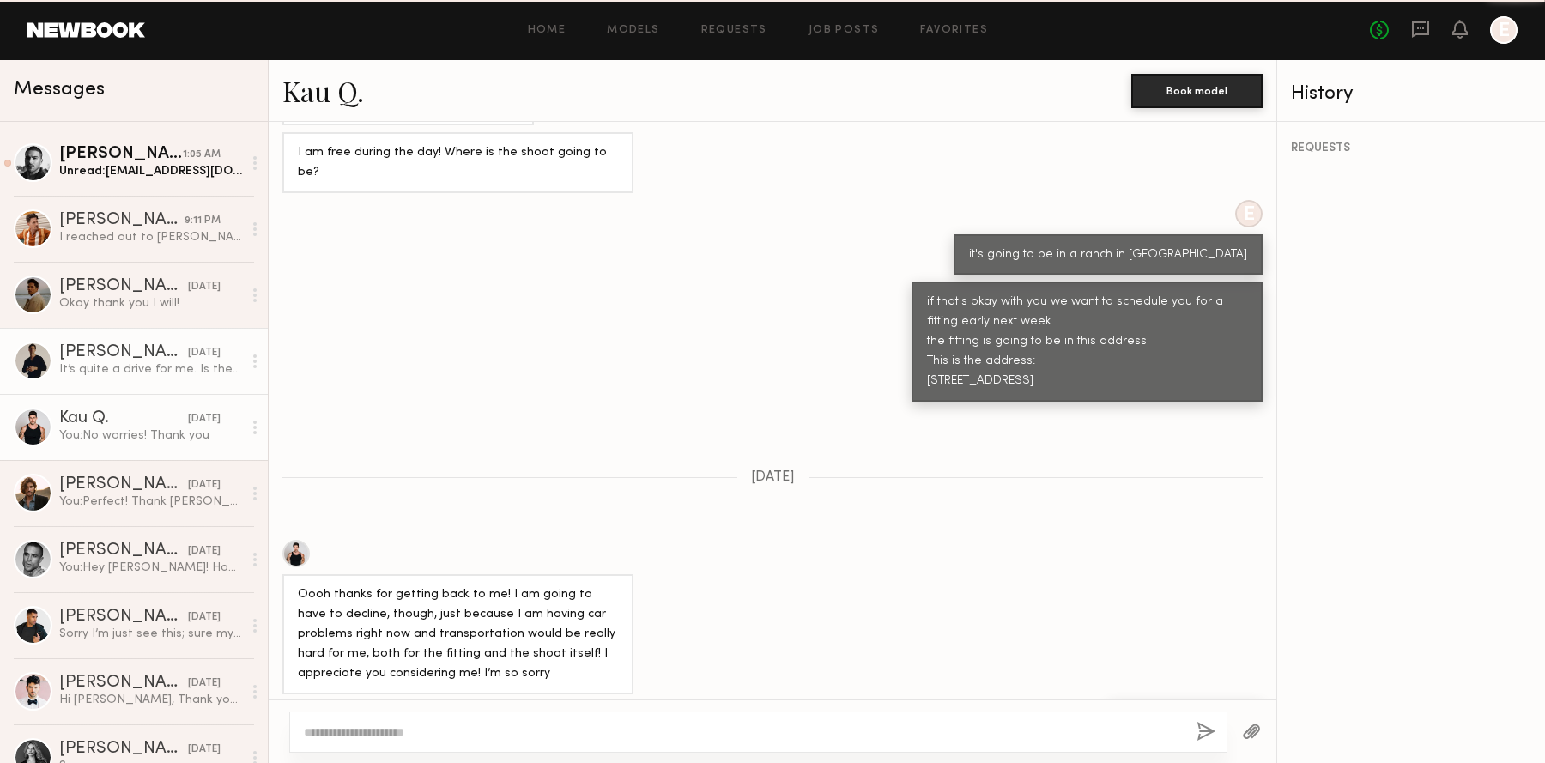
click at [155, 358] on div "[PERSON_NAME]" at bounding box center [123, 352] width 129 height 17
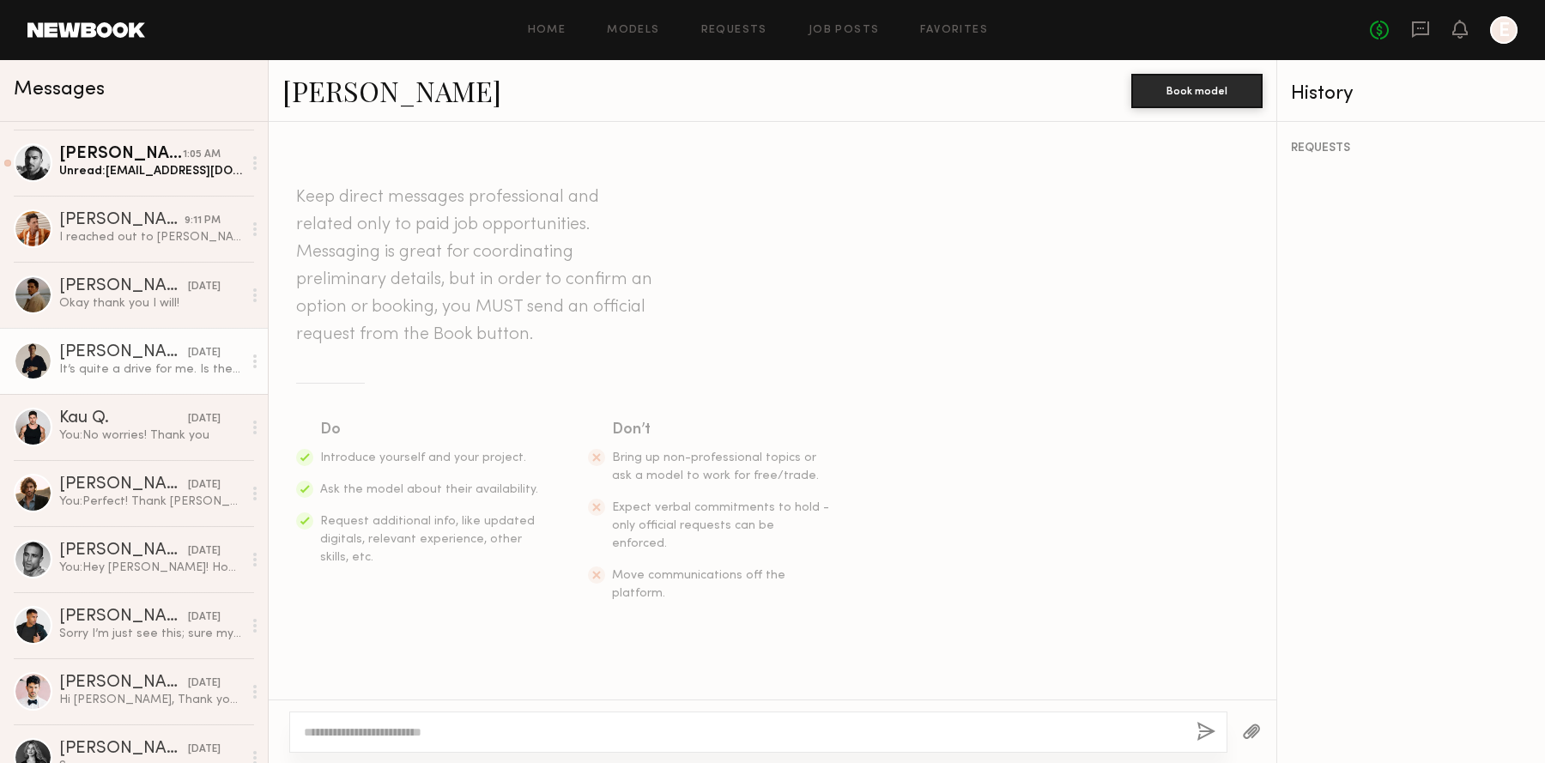
scroll to position [1091, 0]
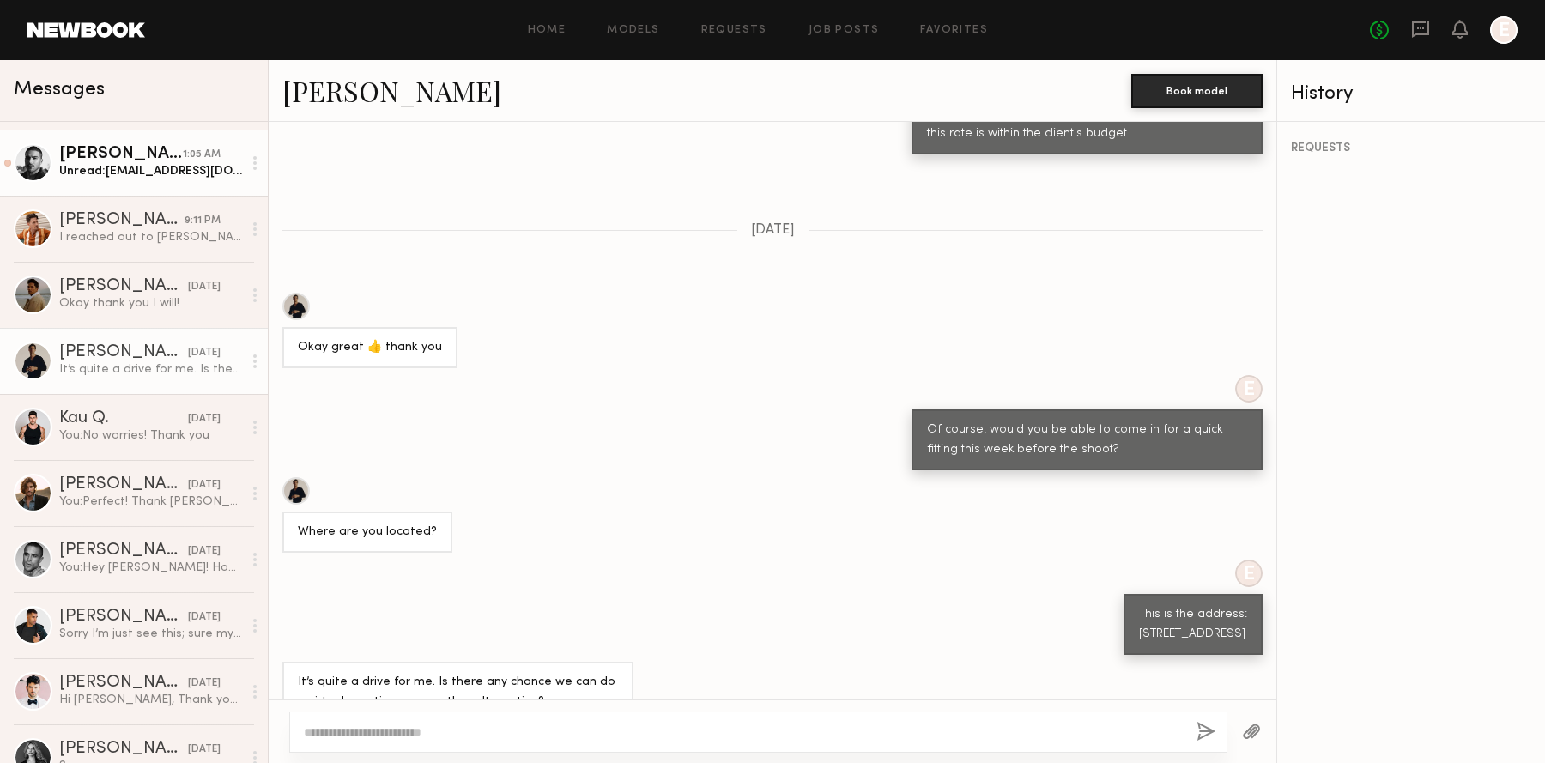
click at [186, 163] on div "Unread: [EMAIL_ADDRESS][DOMAIN_NAME]" at bounding box center [150, 171] width 183 height 16
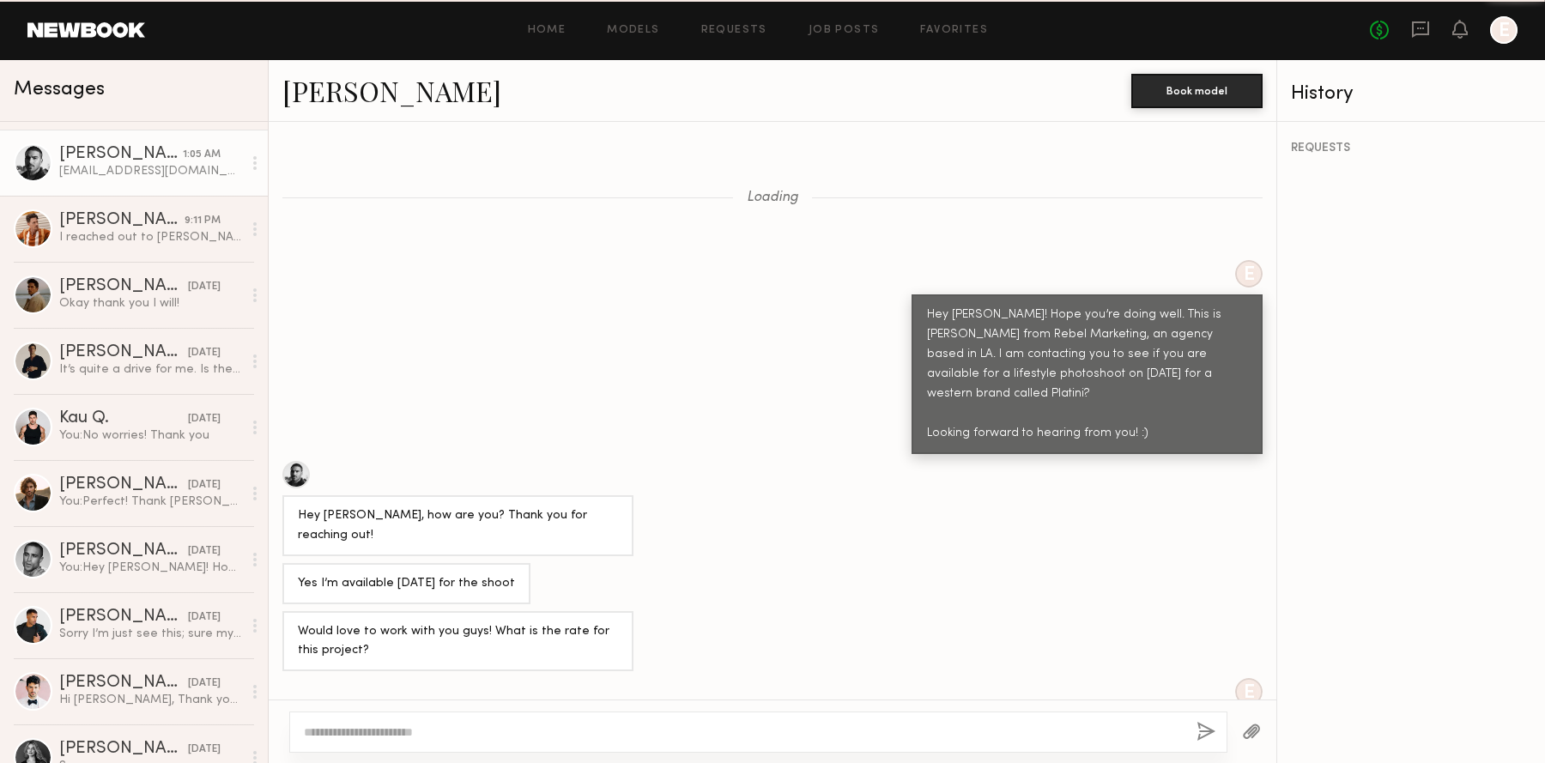
scroll to position [1609, 0]
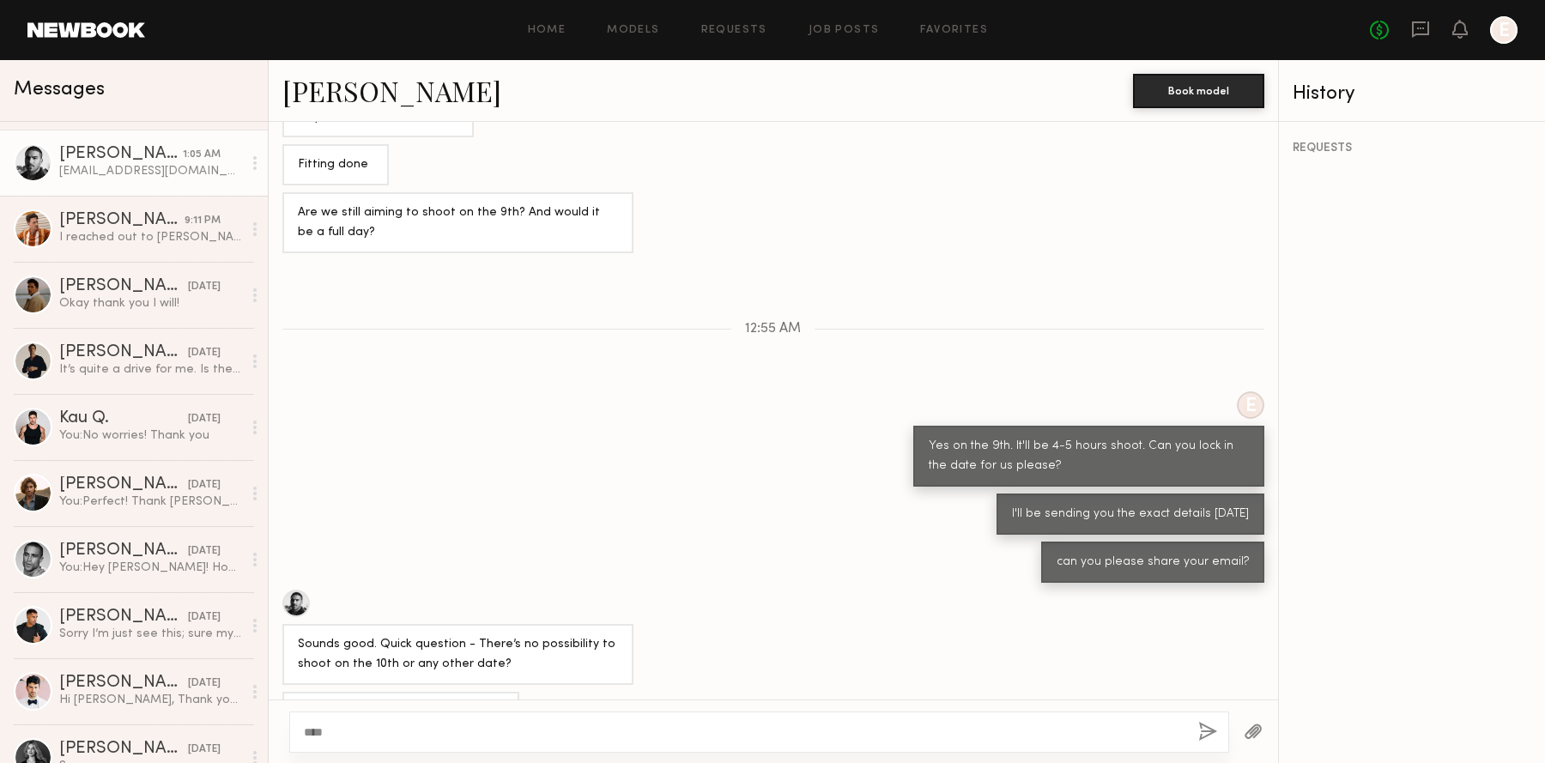
type textarea "*****"
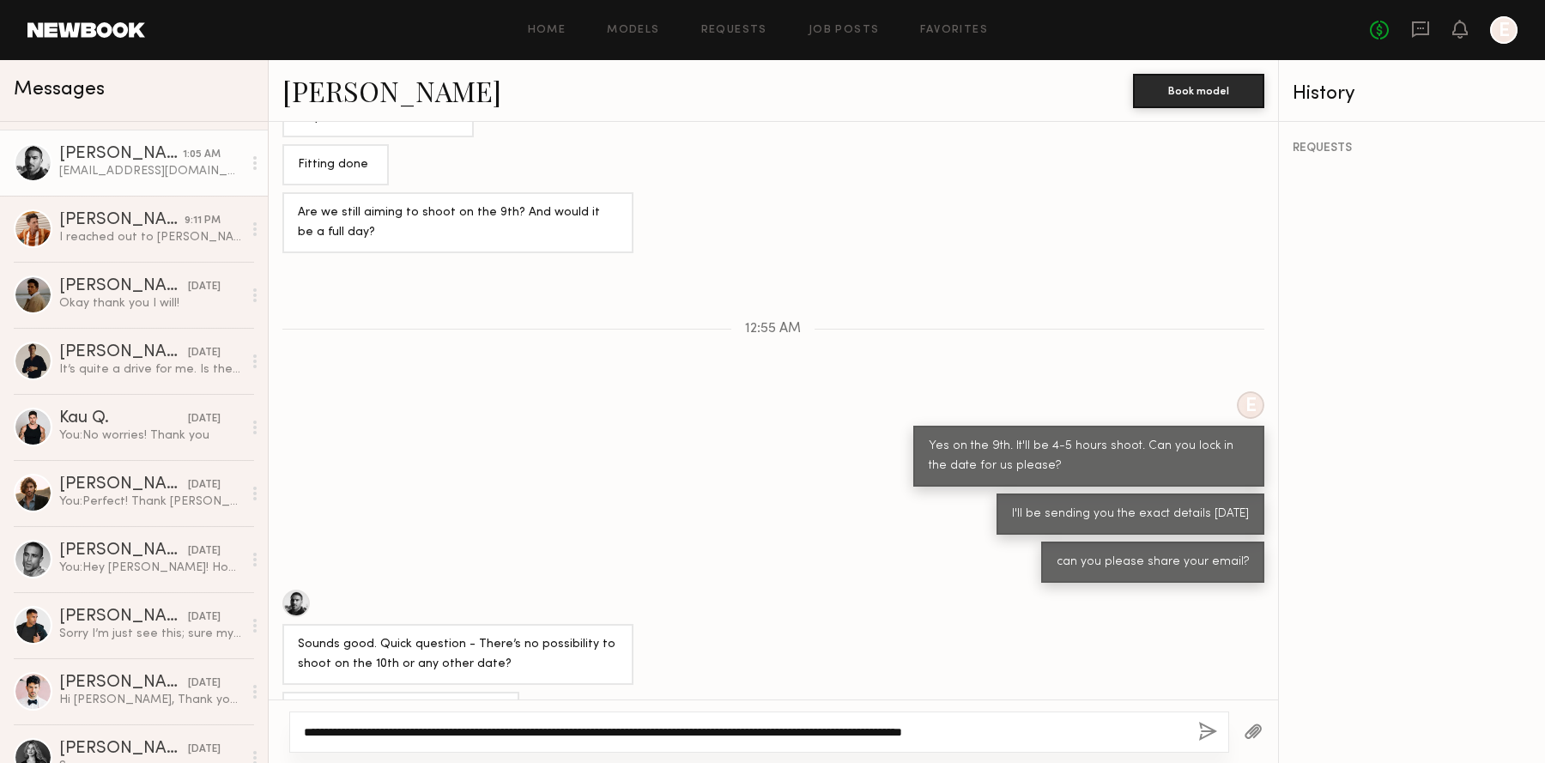
click at [783, 732] on textarea "**********" at bounding box center [744, 732] width 881 height 17
paste textarea "*******"
type textarea "**********"
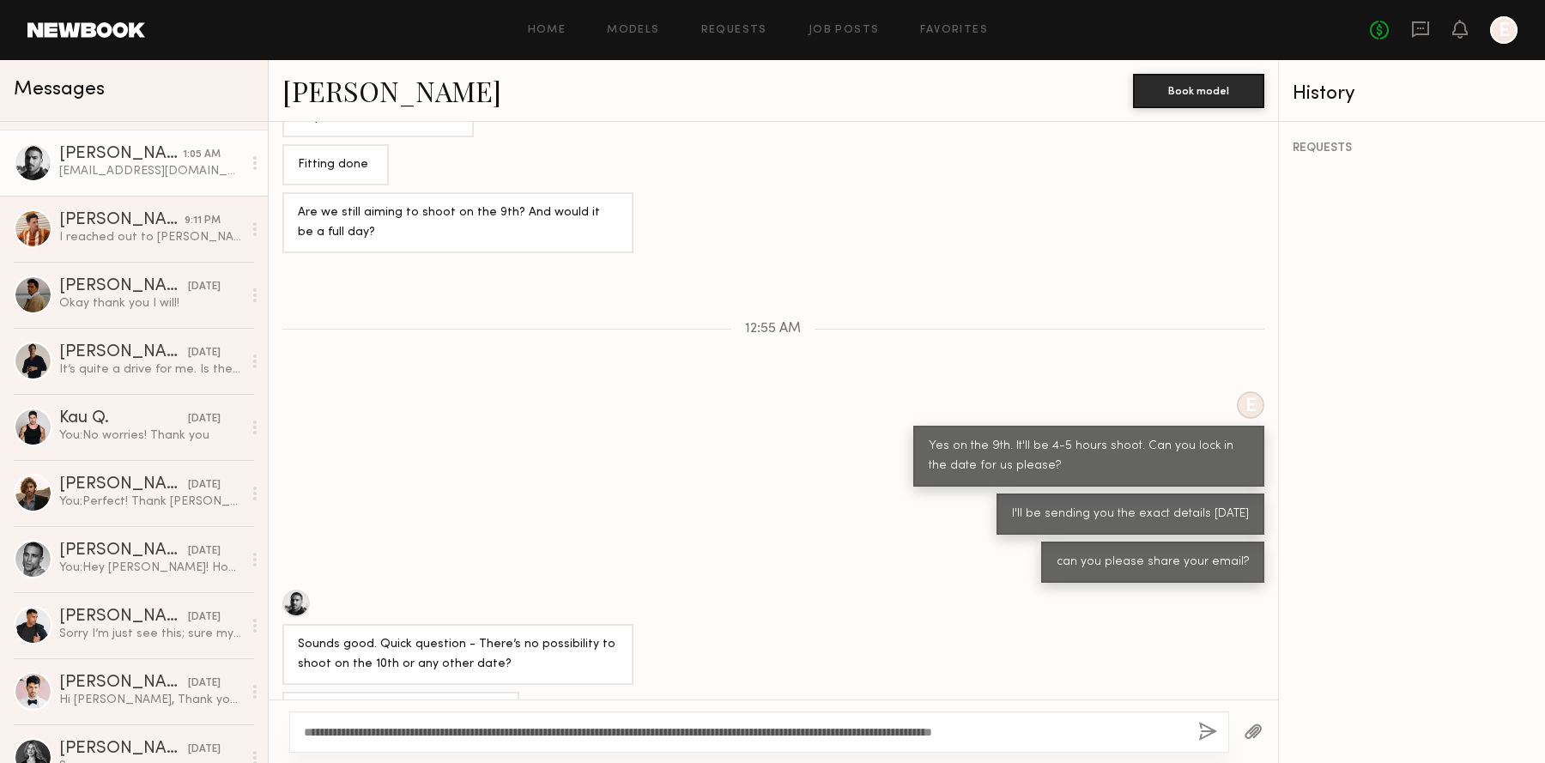
click at [1213, 731] on button "button" at bounding box center [1207, 732] width 19 height 21
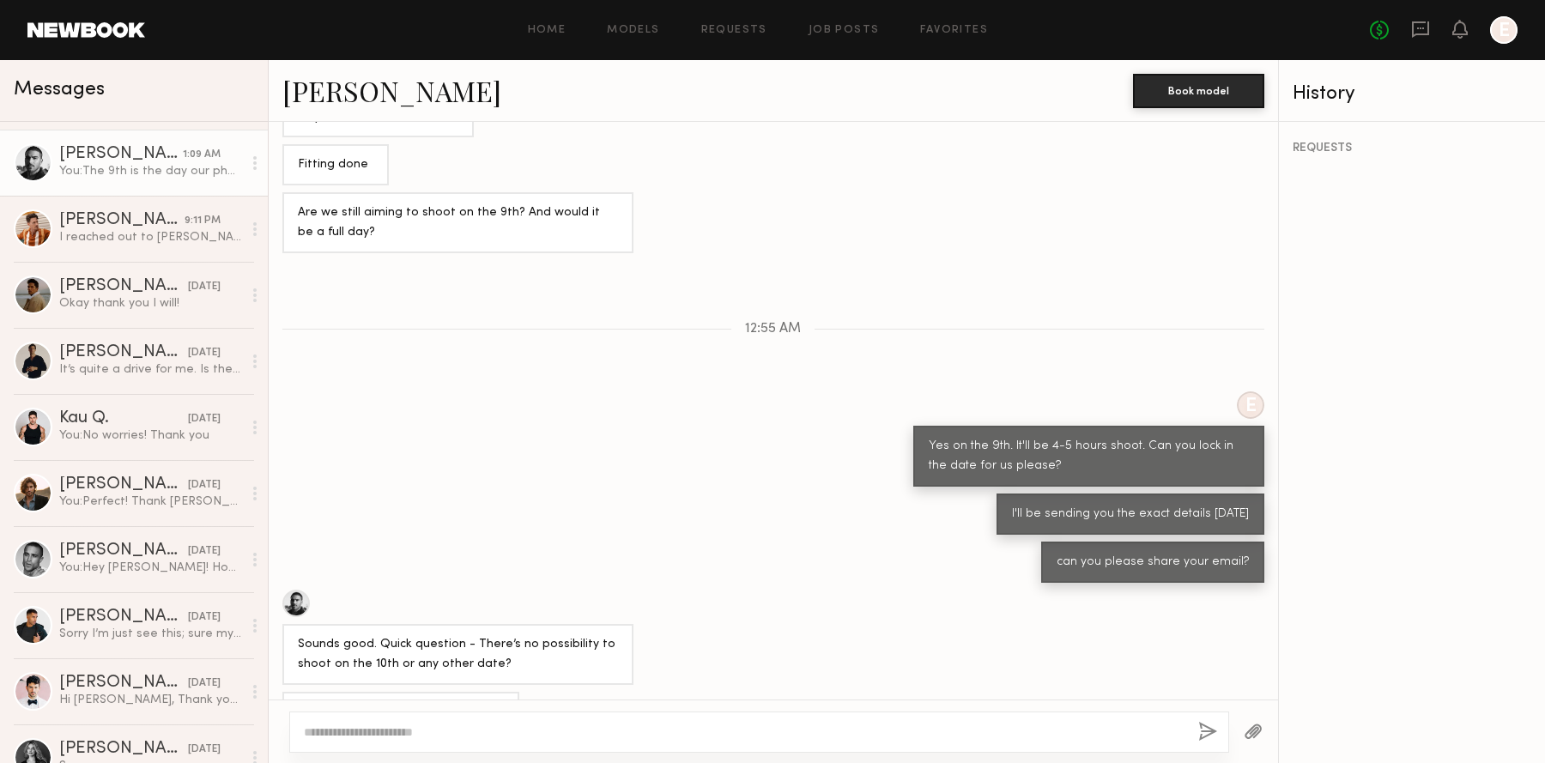
scroll to position [1826, 0]
